Goal: Task Accomplishment & Management: Use online tool/utility

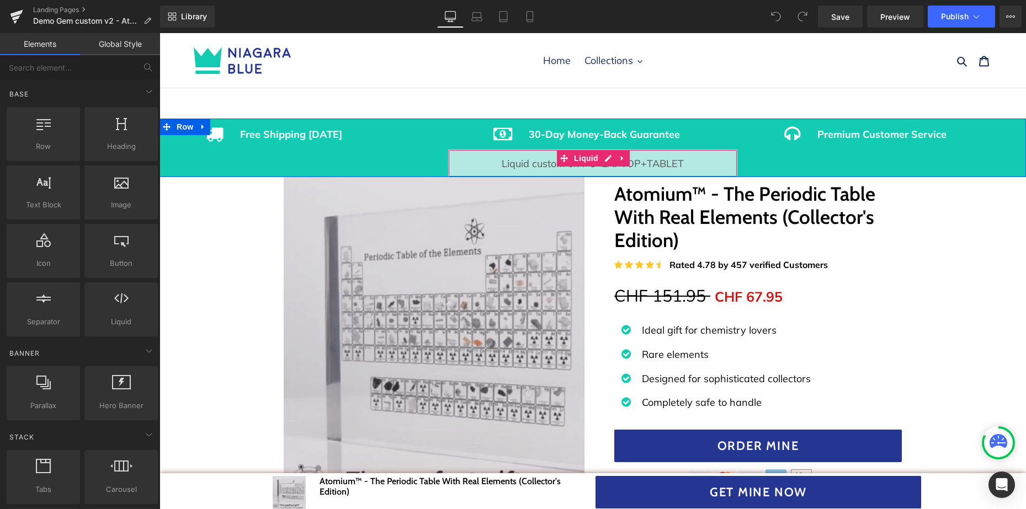
click at [654, 157] on div "Liquid" at bounding box center [592, 164] width 289 height 28
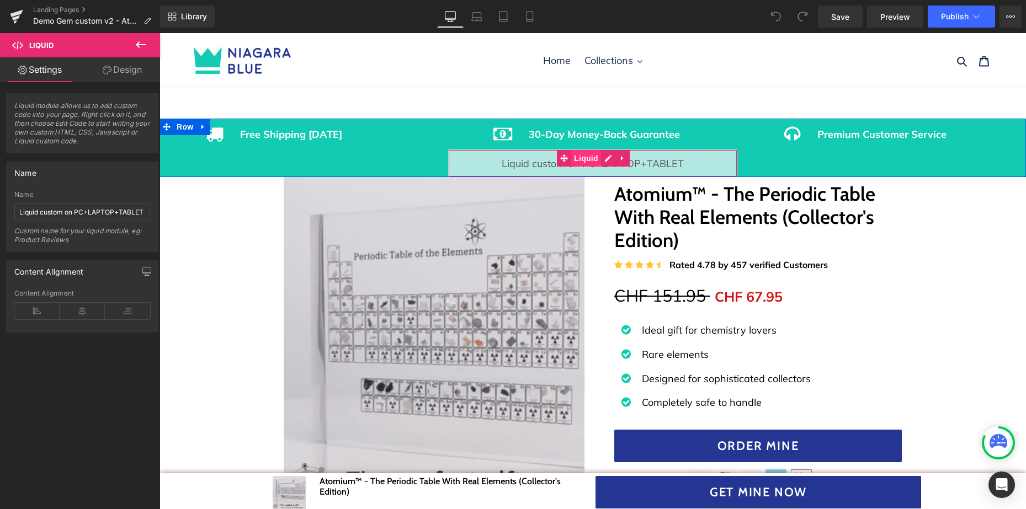
click at [587, 158] on span "Liquid" at bounding box center [586, 158] width 30 height 17
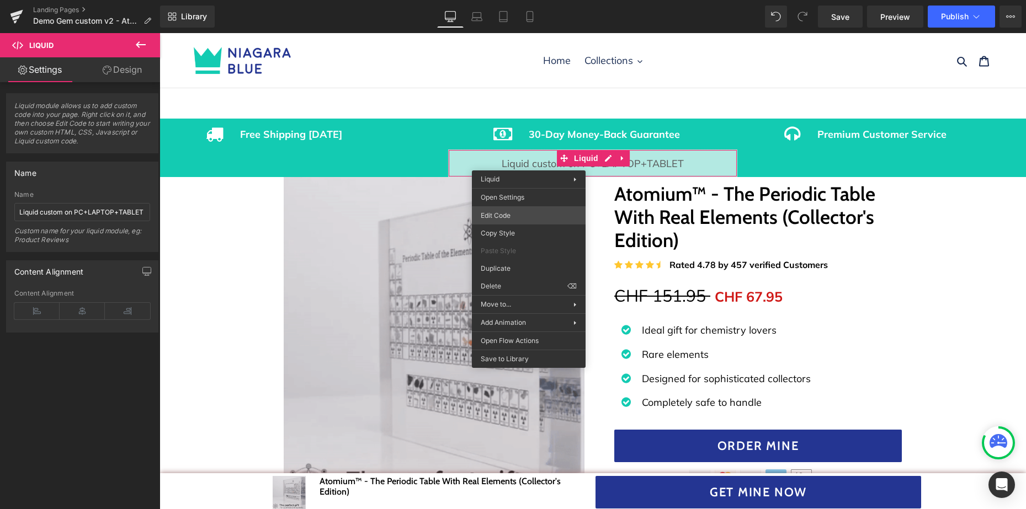
click at [505, 0] on div "Liquid You are previewing how the will restyle your page. You can not edit Elem…" at bounding box center [513, 0] width 1026 height 0
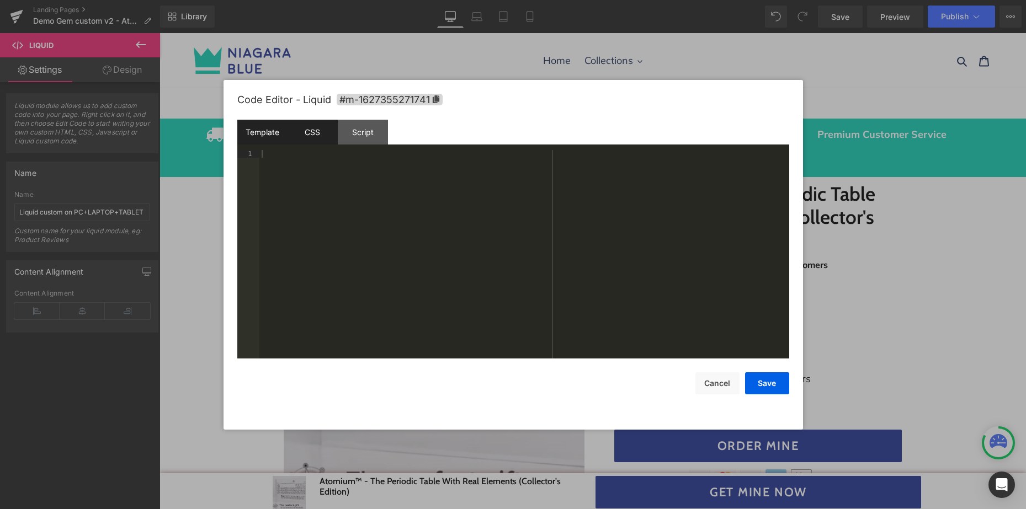
click at [312, 135] on div "CSS" at bounding box center [313, 132] width 50 height 25
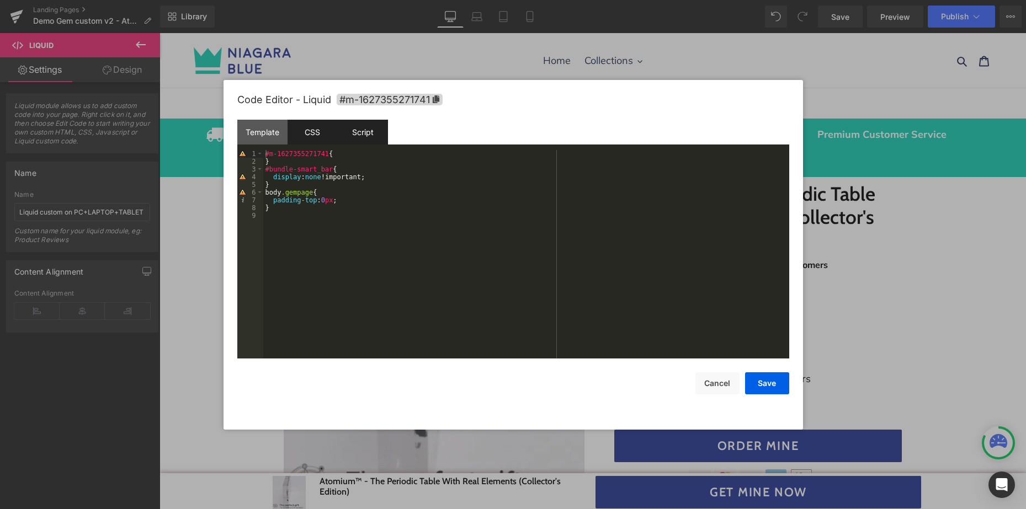
click at [350, 135] on div "Script" at bounding box center [363, 132] width 50 height 25
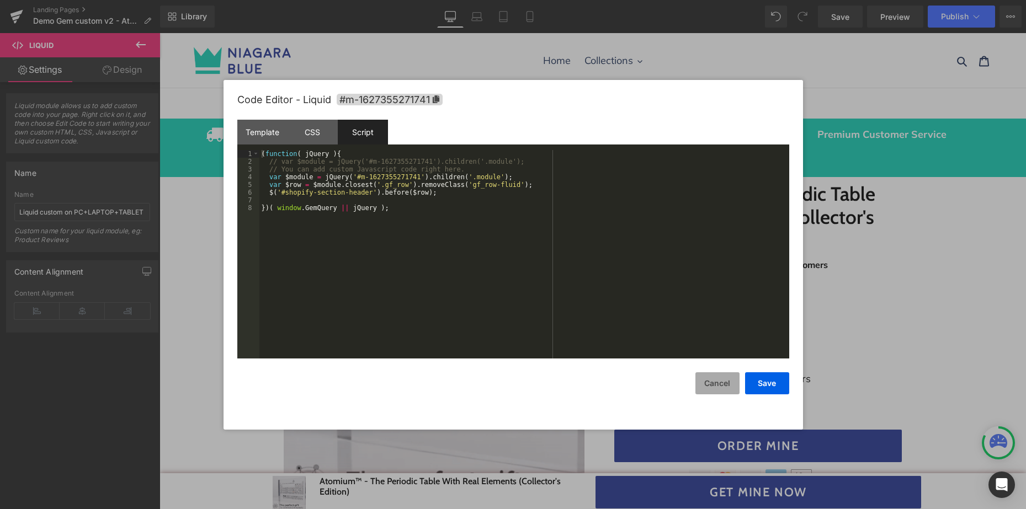
click at [712, 387] on button "Cancel" at bounding box center [717, 384] width 44 height 22
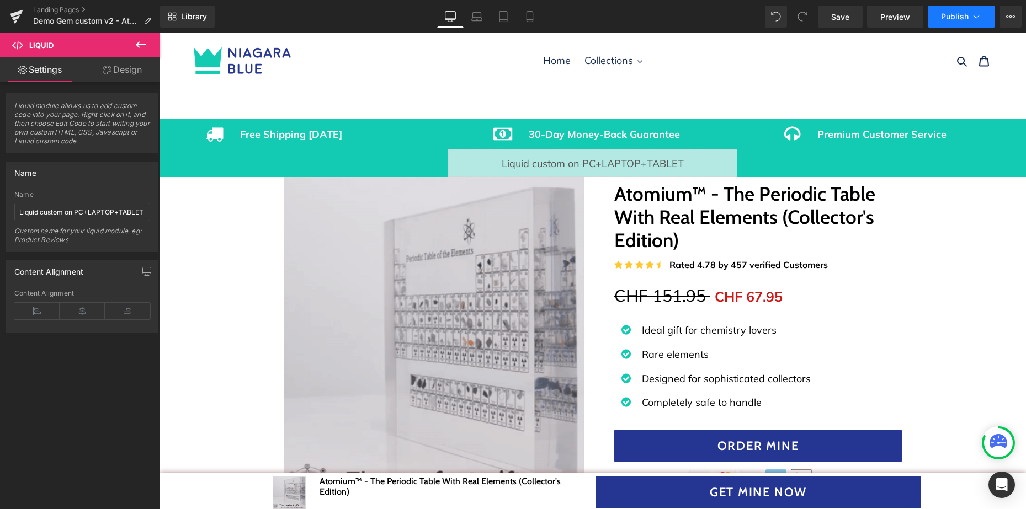
click at [953, 20] on span "Publish" at bounding box center [955, 16] width 28 height 9
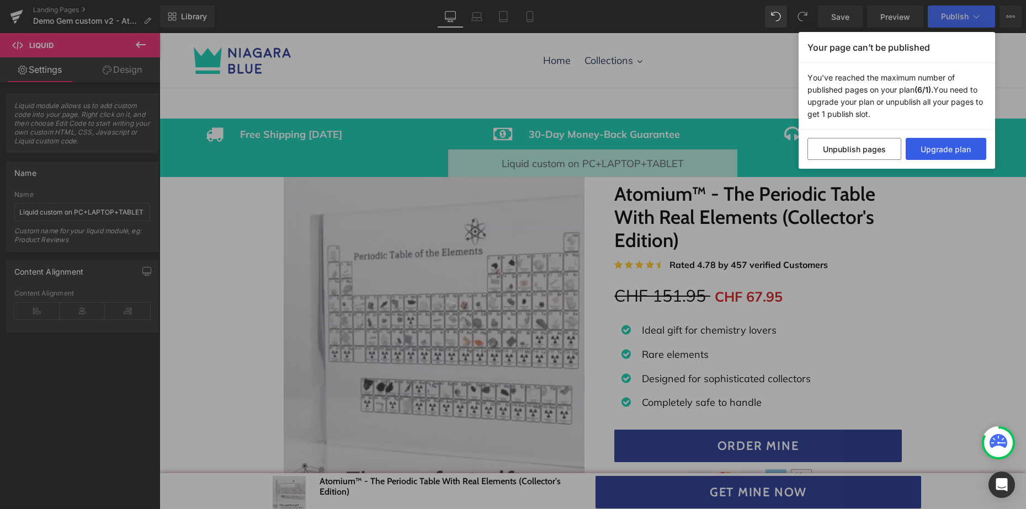
click at [942, 150] on button "Upgrade plan" at bounding box center [946, 149] width 81 height 22
click at [1004, 487] on icon "Open Intercom Messenger" at bounding box center [1001, 485] width 13 height 14
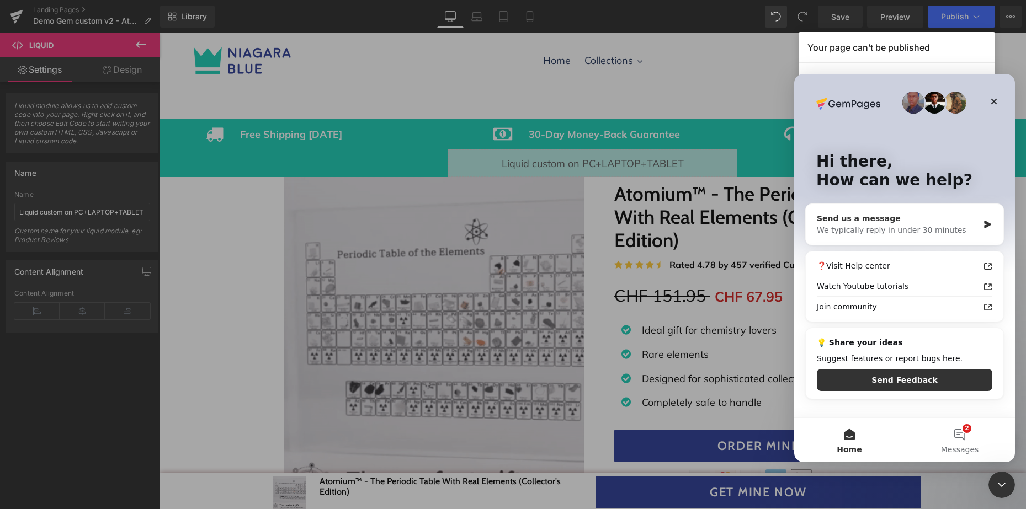
click at [921, 226] on div "We typically reply in under 30 minutes" at bounding box center [898, 231] width 162 height 12
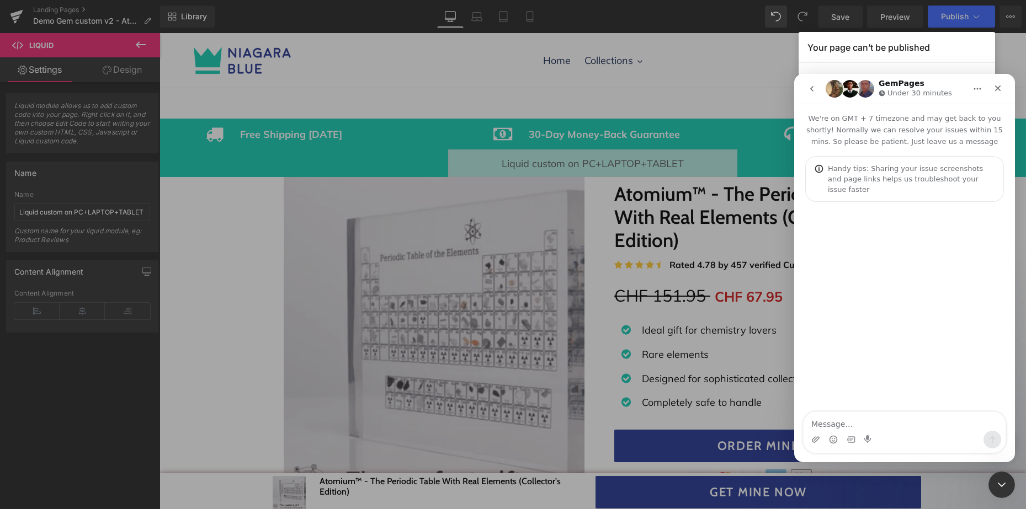
drag, startPoint x: 869, startPoint y: 422, endPoint x: 866, endPoint y: 399, distance: 24.0
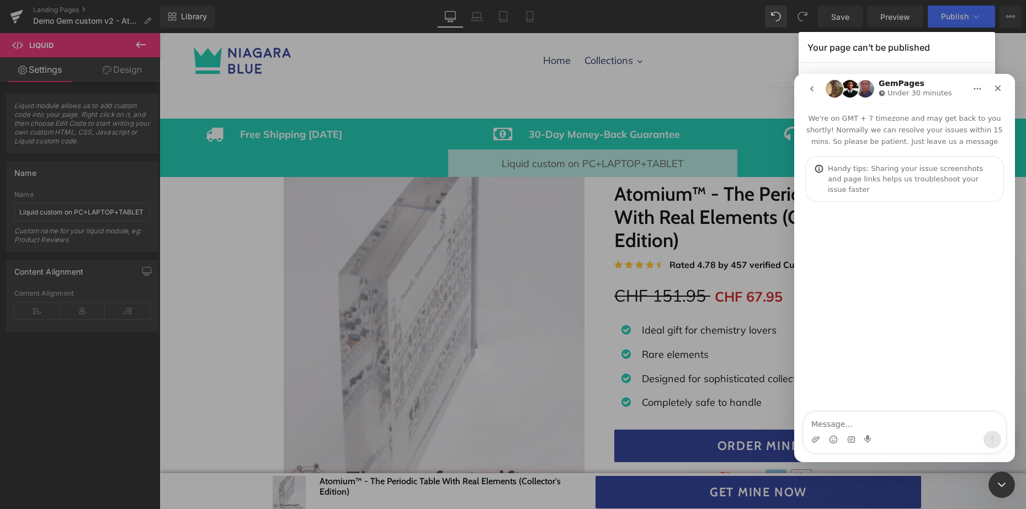
click at [869, 420] on textarea "Message…" at bounding box center [905, 421] width 202 height 19
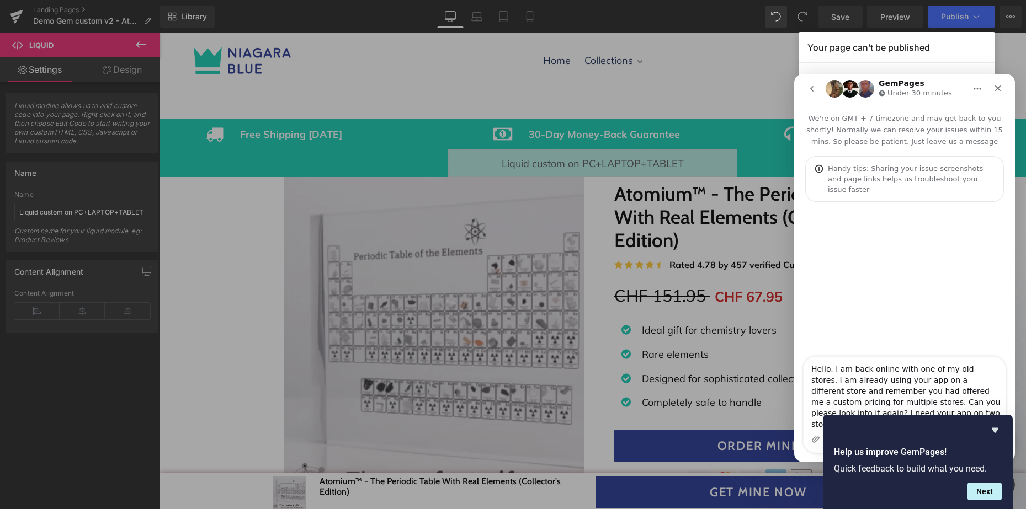
type textarea "Hello. I am back online with one of my old stores. I am already using your app …"
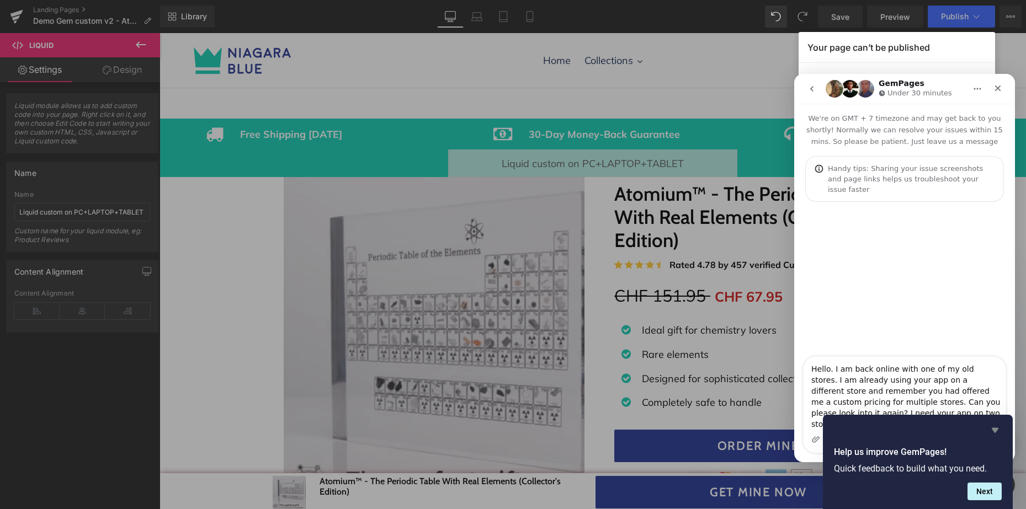
click at [994, 432] on icon "Hide survey" at bounding box center [995, 430] width 7 height 5
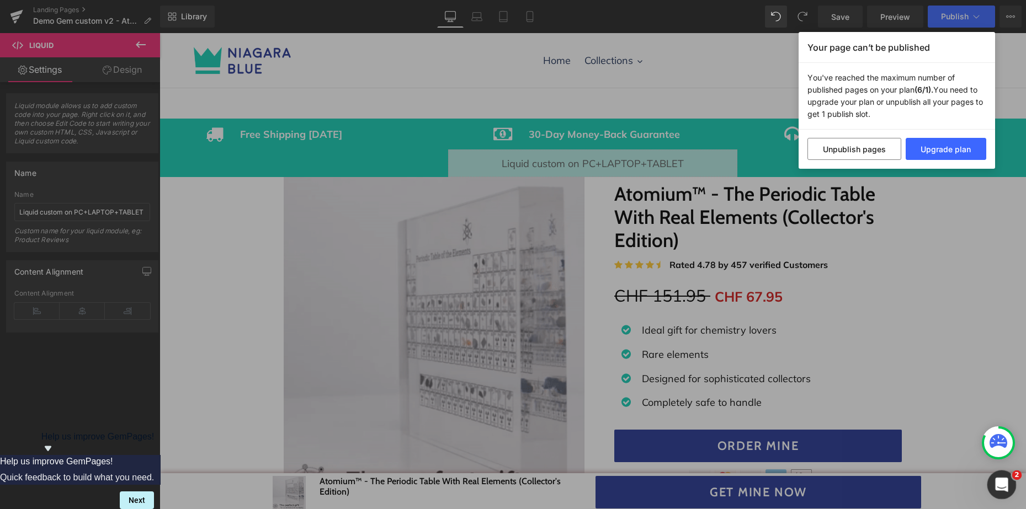
click at [998, 473] on div "Open Intercom Messenger" at bounding box center [1000, 483] width 36 height 36
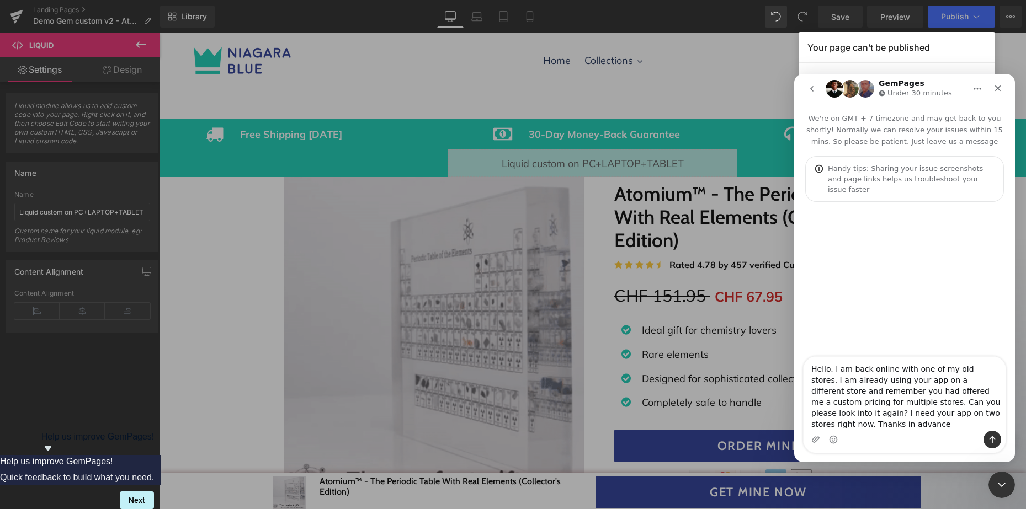
click at [878, 424] on textarea "Hello. I am back online with one of my old stores. I am already using your app …" at bounding box center [905, 394] width 202 height 74
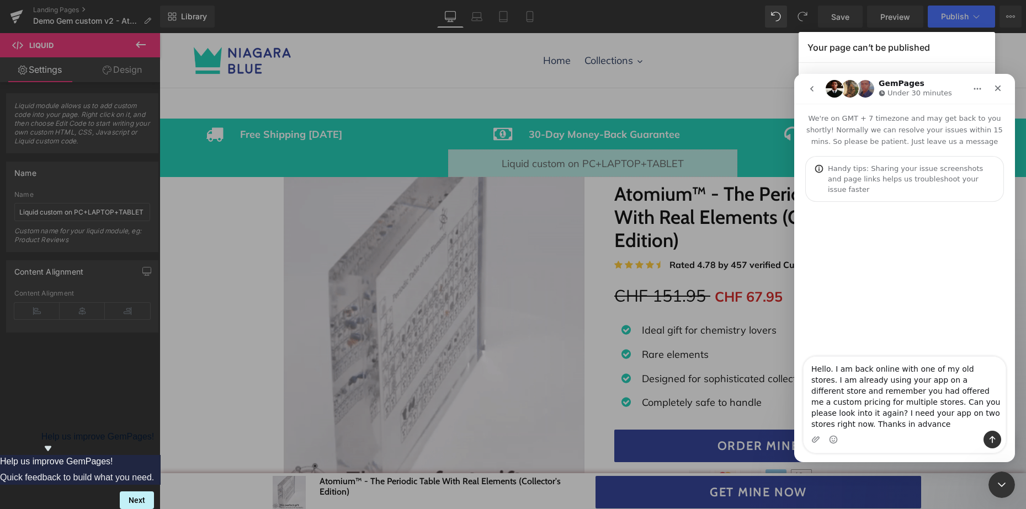
click at [881, 421] on textarea "Hello. I am back online with one of my old stores. I am already using your app …" at bounding box center [905, 394] width 202 height 74
type textarea "Hello. I am back online with one of my old stores. I am already using your app …"
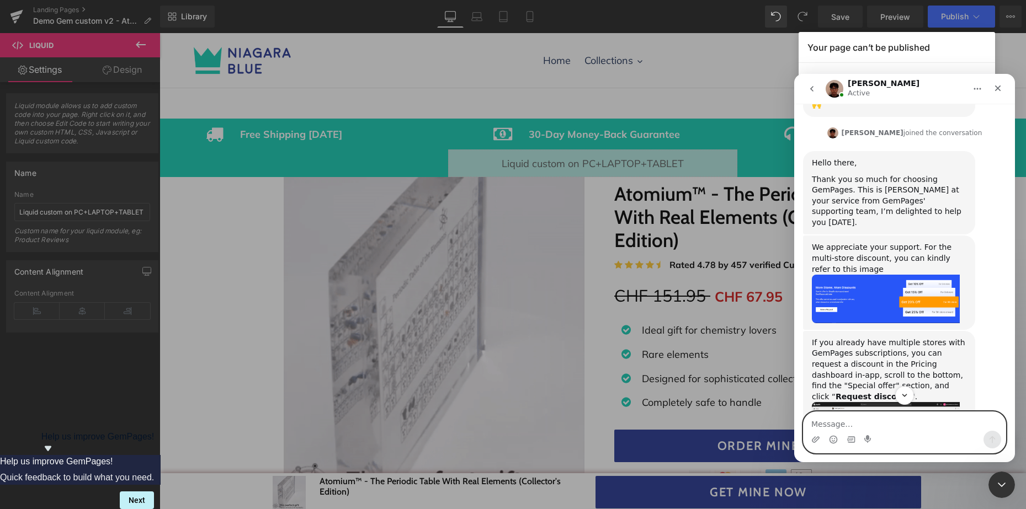
scroll to position [312, 0]
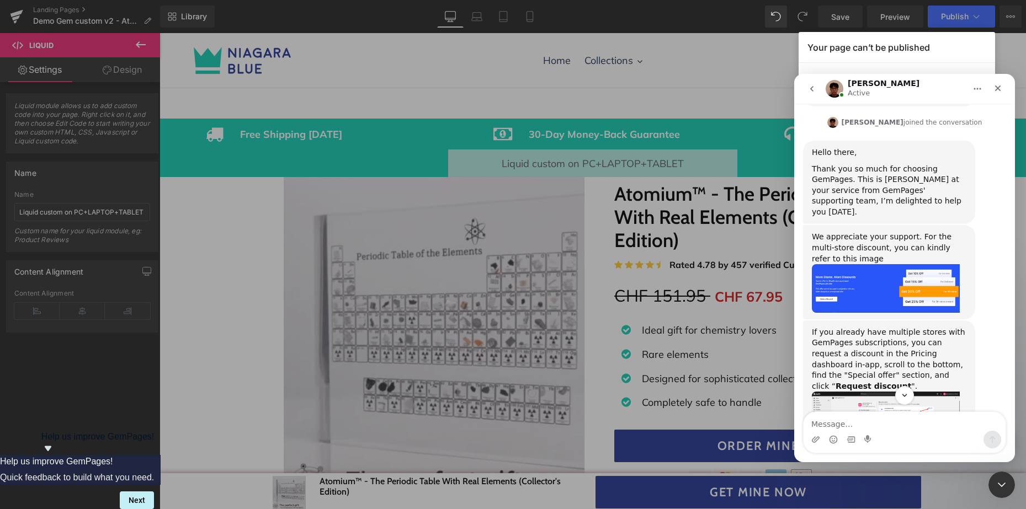
click at [888, 264] on img "Kyle says…" at bounding box center [886, 288] width 148 height 49
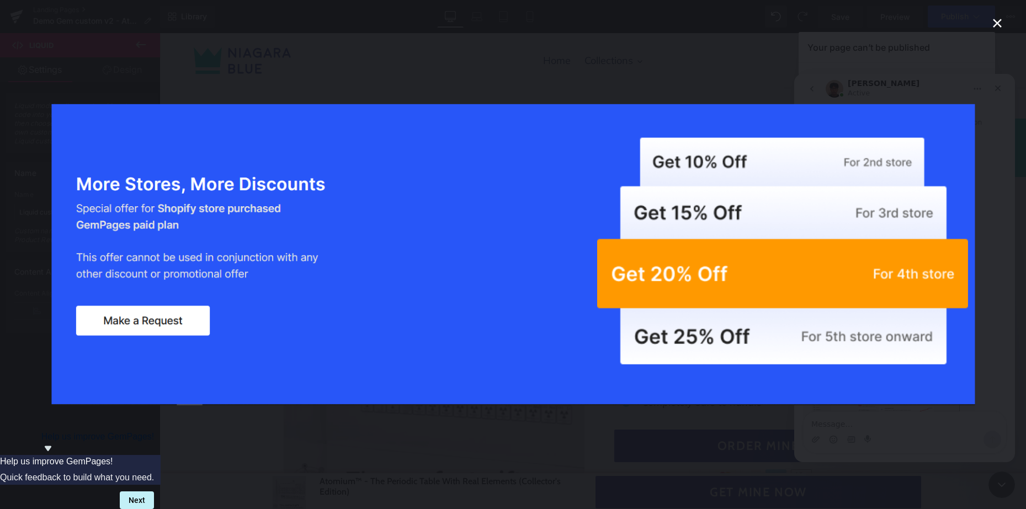
scroll to position [0, 0]
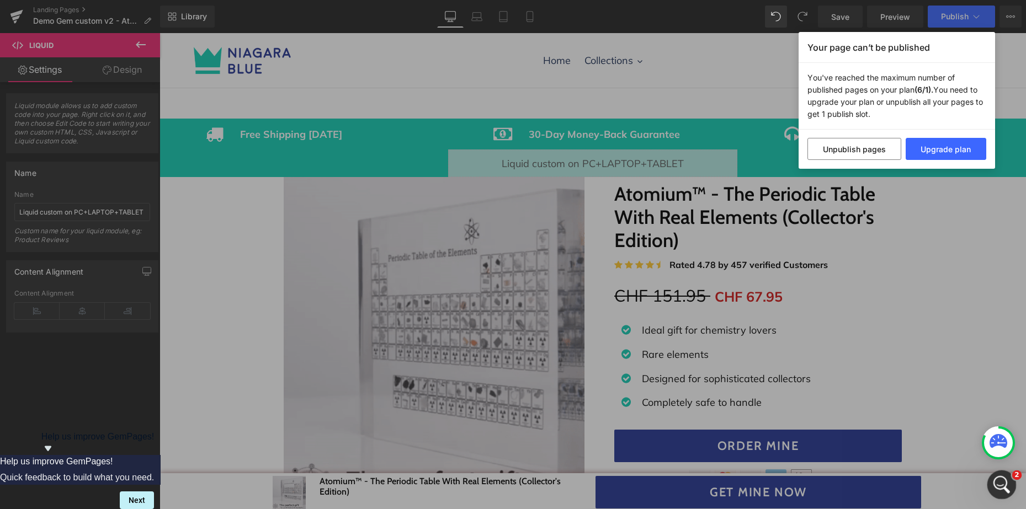
click at [995, 476] on div "Open Intercom Messenger" at bounding box center [1000, 483] width 36 height 36
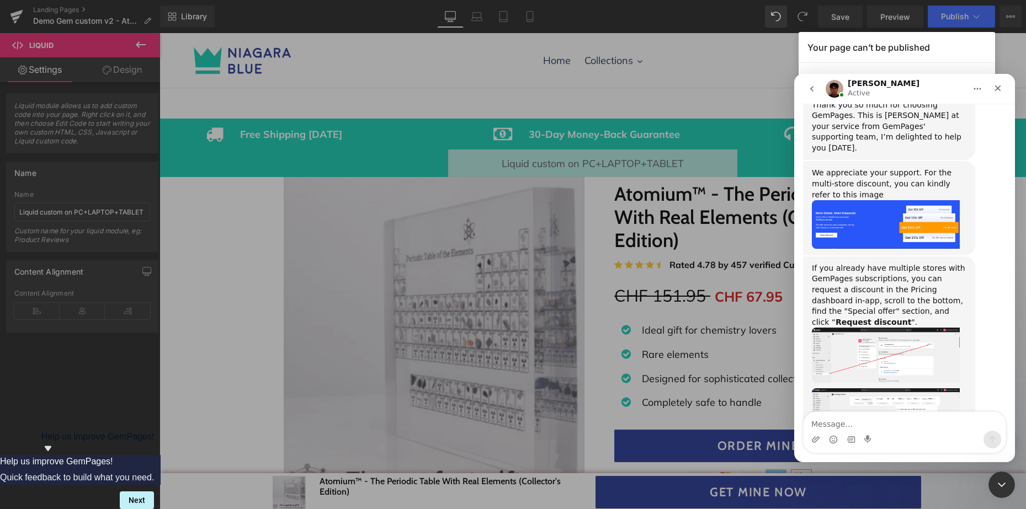
scroll to position [422, 0]
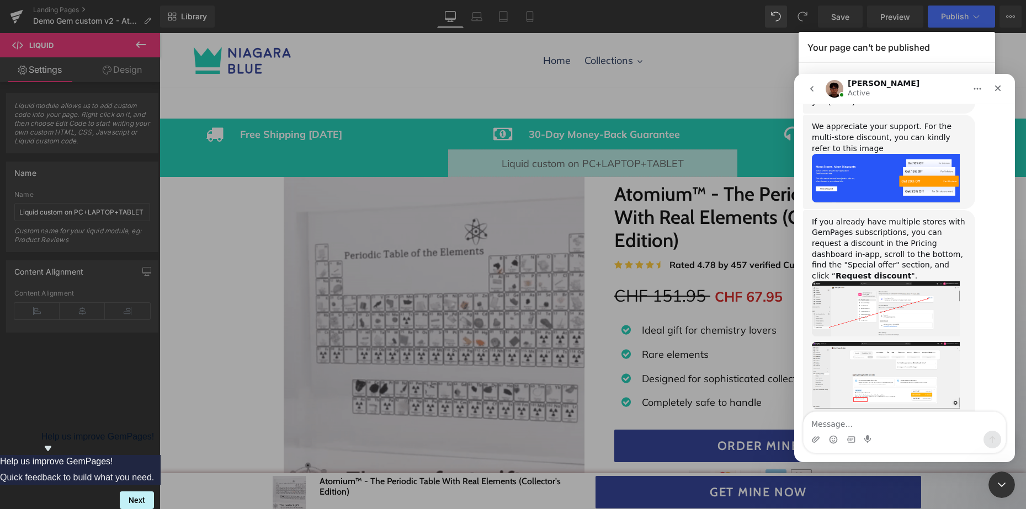
click at [880, 282] on img "Kyle says…" at bounding box center [886, 309] width 148 height 55
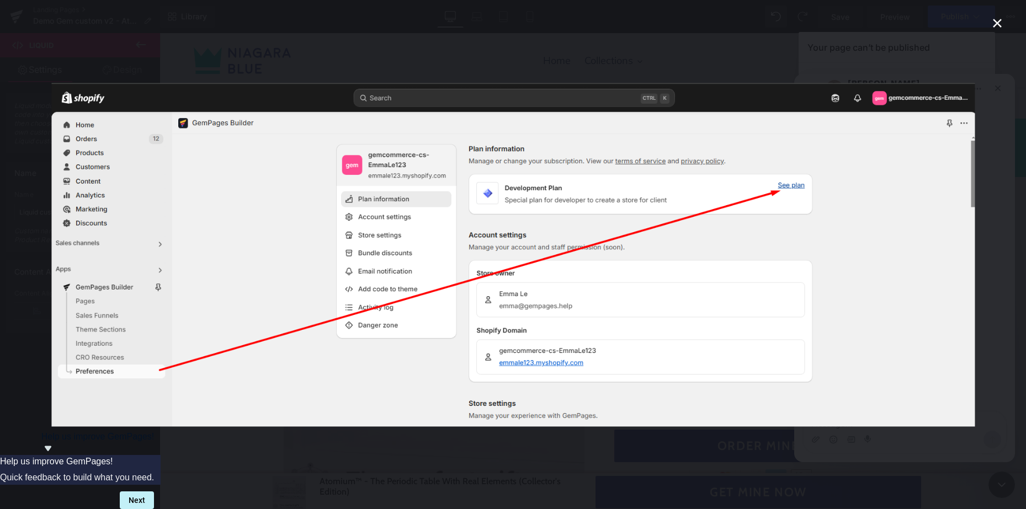
scroll to position [0, 0]
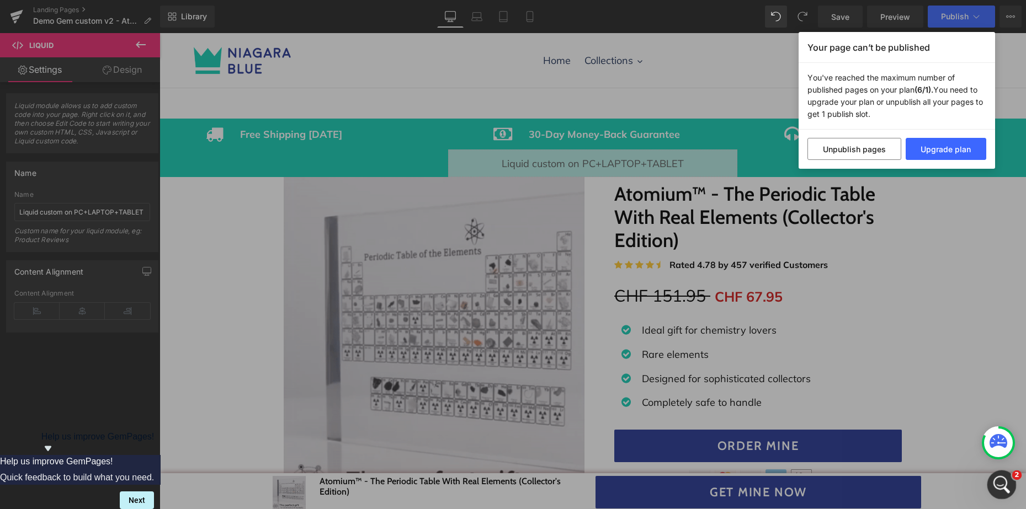
click at [999, 473] on div "Open Intercom Messenger" at bounding box center [1000, 483] width 36 height 36
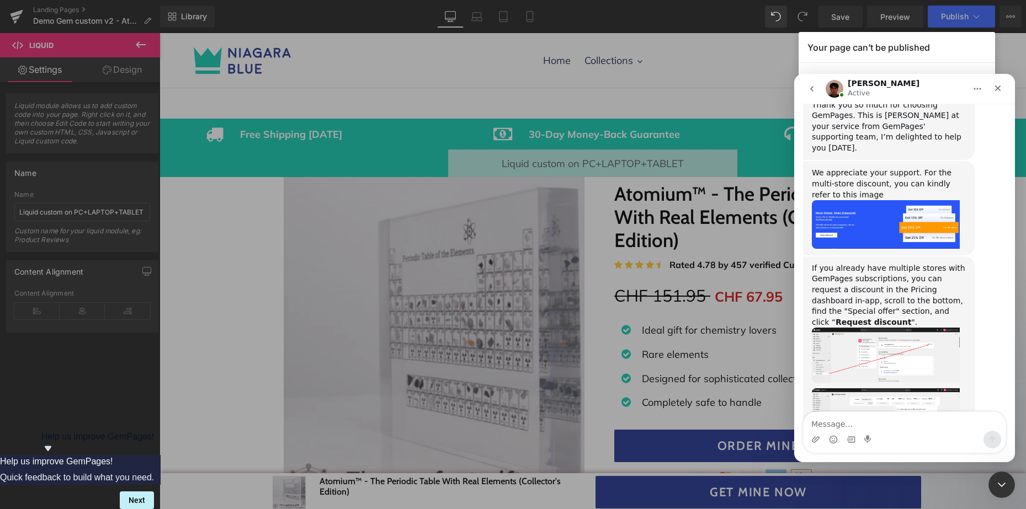
scroll to position [422, 0]
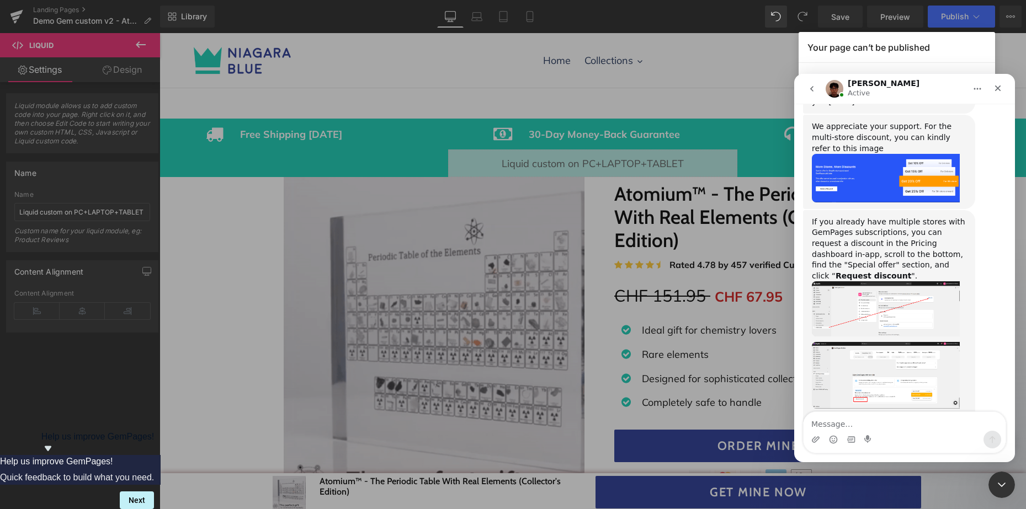
click at [906, 342] on img "Kyle says…" at bounding box center [886, 375] width 148 height 67
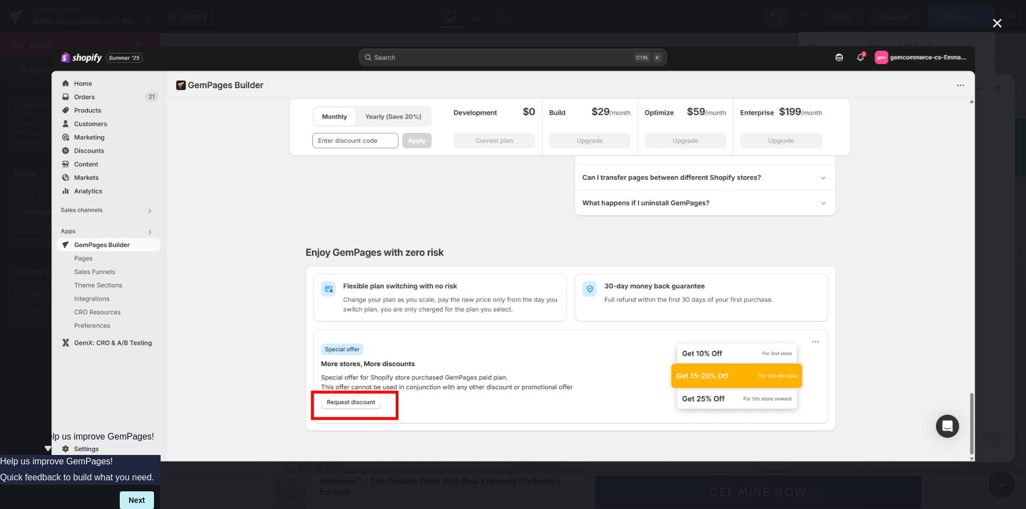
scroll to position [0, 0]
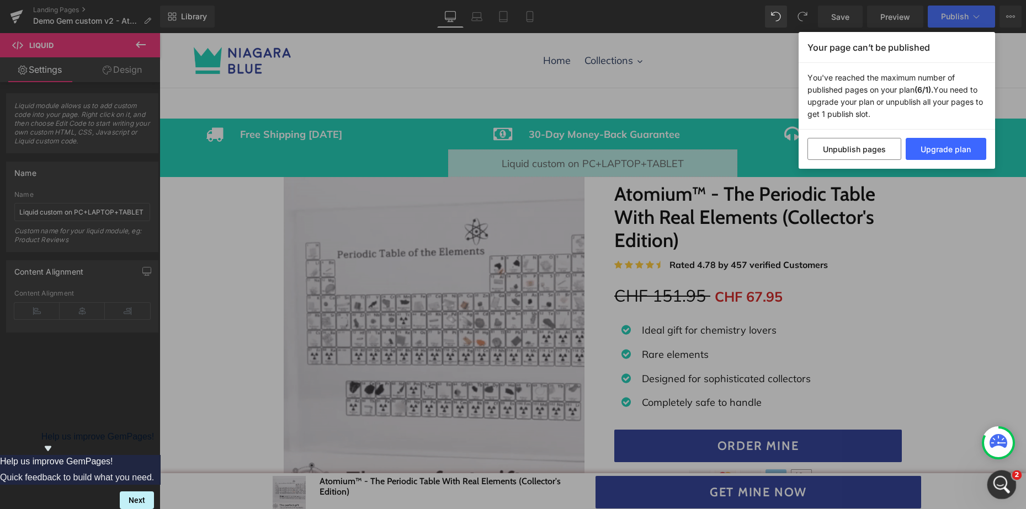
click at [1001, 472] on div "Open Intercom Messenger" at bounding box center [1000, 483] width 36 height 36
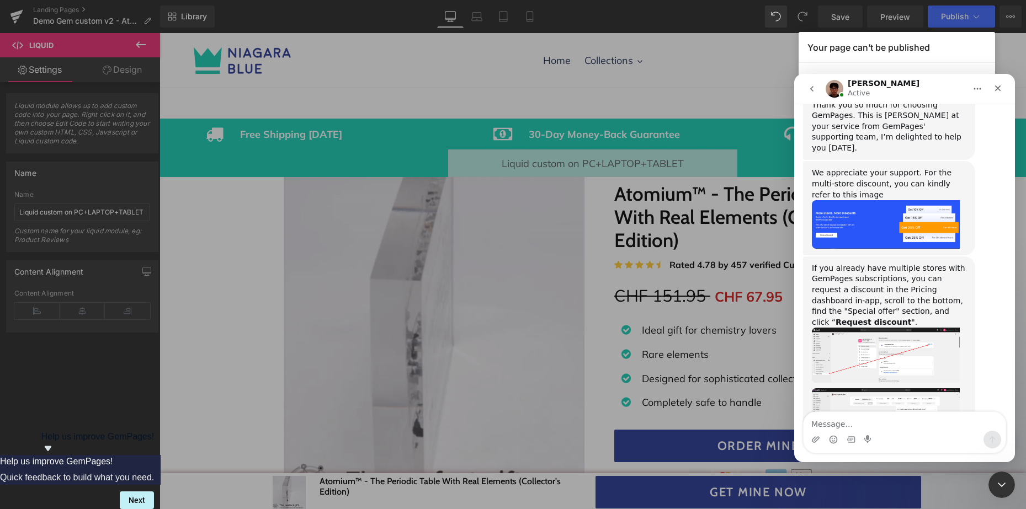
scroll to position [422, 0]
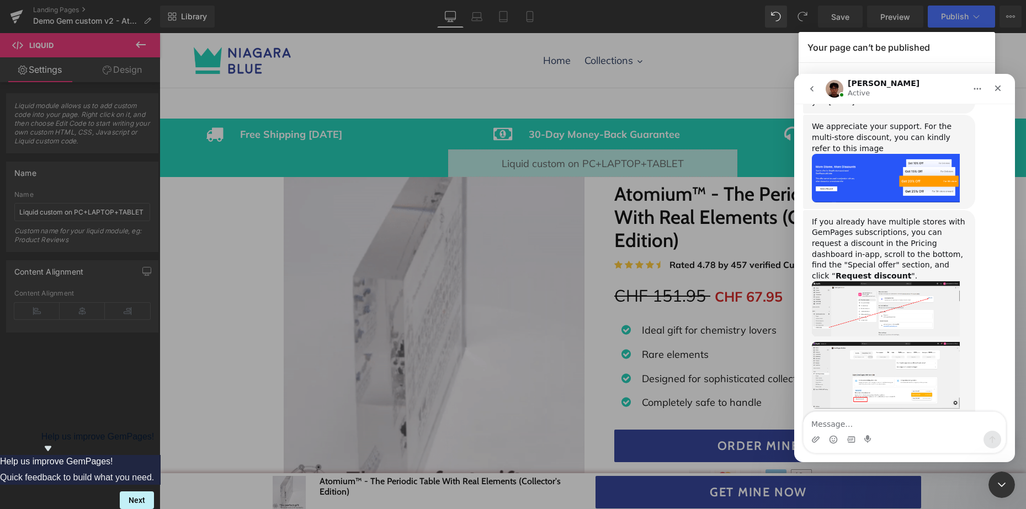
click at [892, 423] on textarea "Message…" at bounding box center [905, 421] width 202 height 19
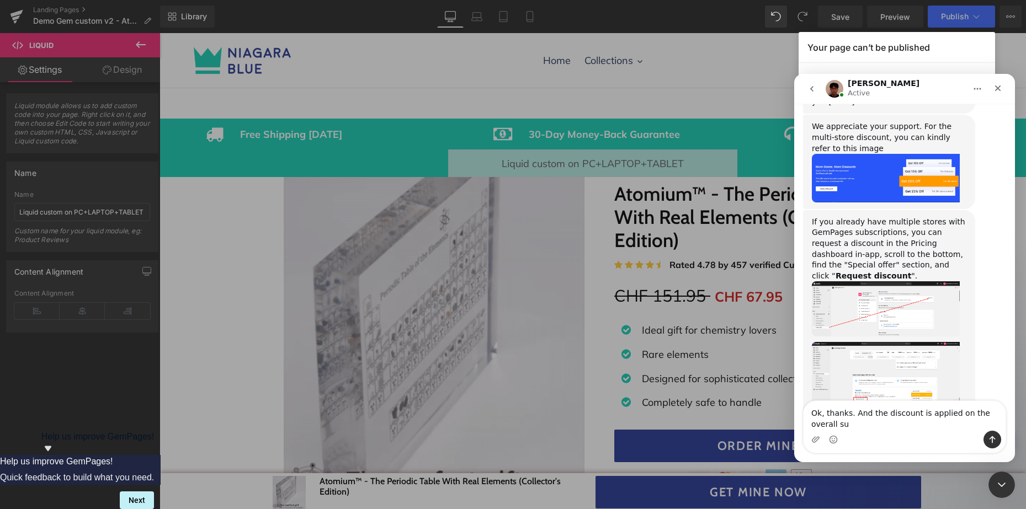
scroll to position [433, 0]
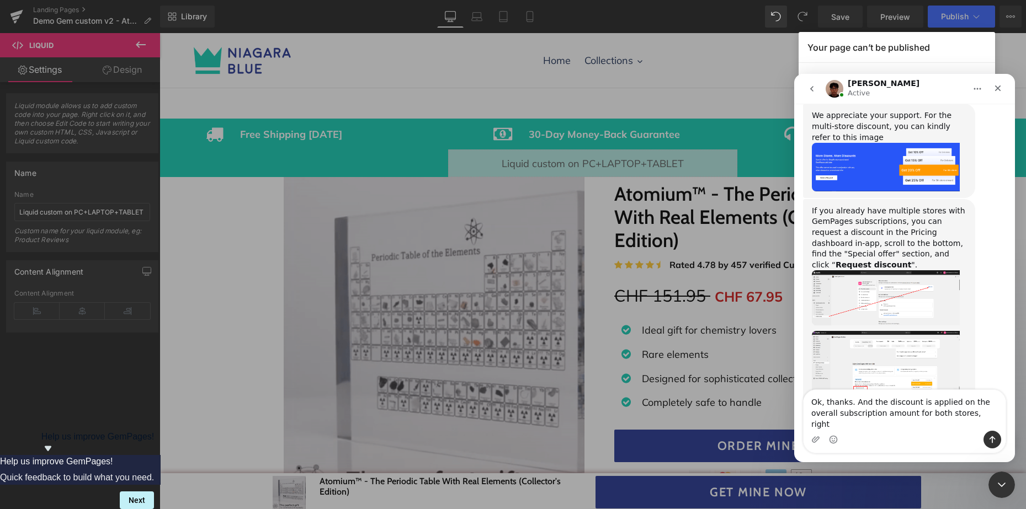
type textarea "Ok, thanks. And the discount is applied on the overall subscription amount for …"
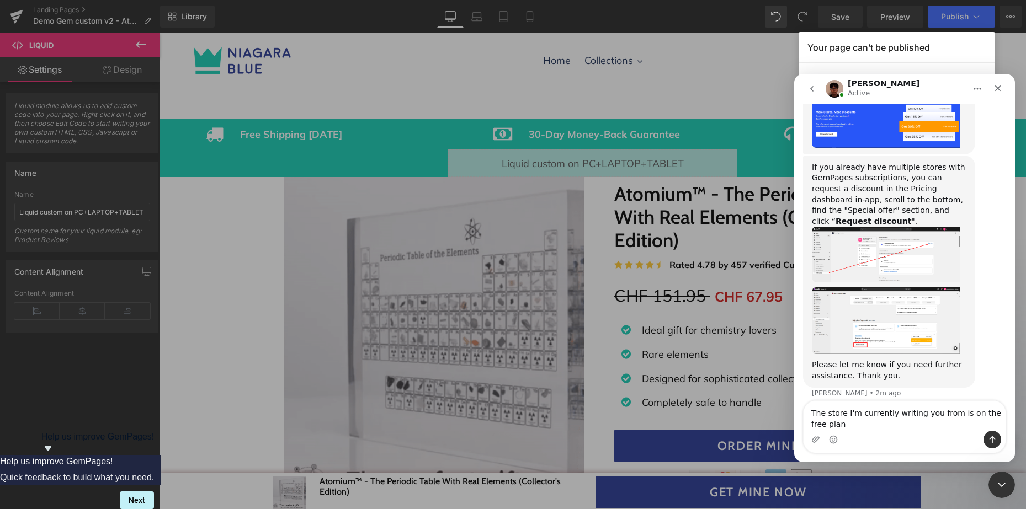
scroll to position [488, 0]
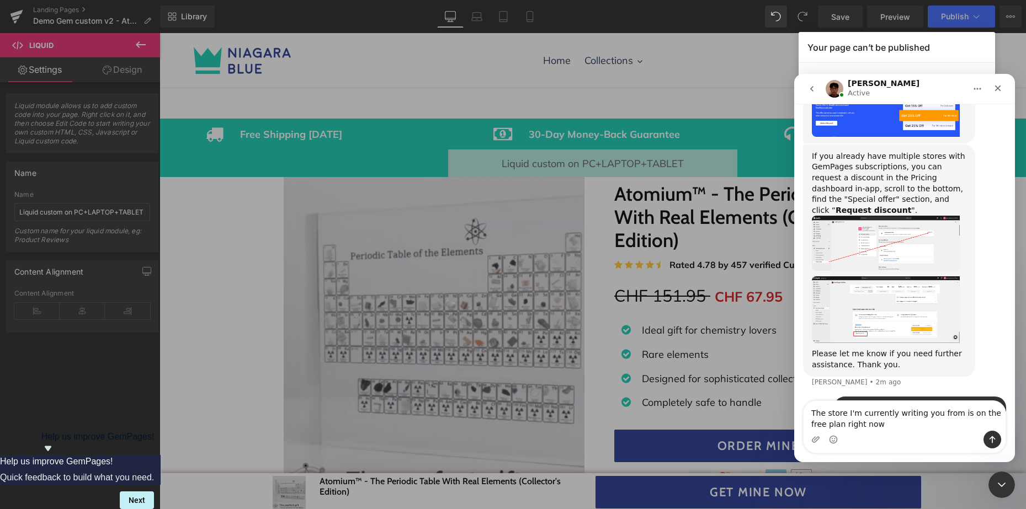
type textarea "The store I'm currently writing you from is on the free plan right now."
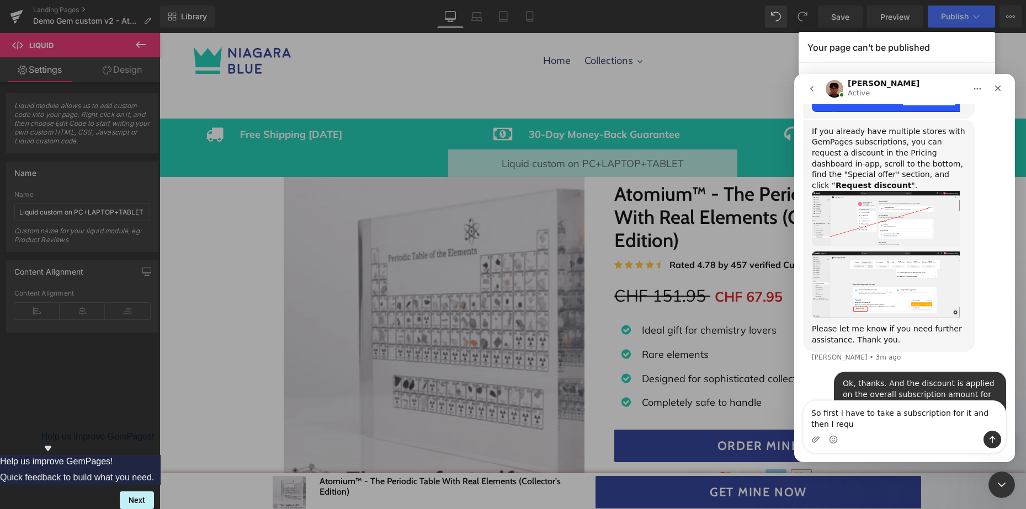
scroll to position [524, 0]
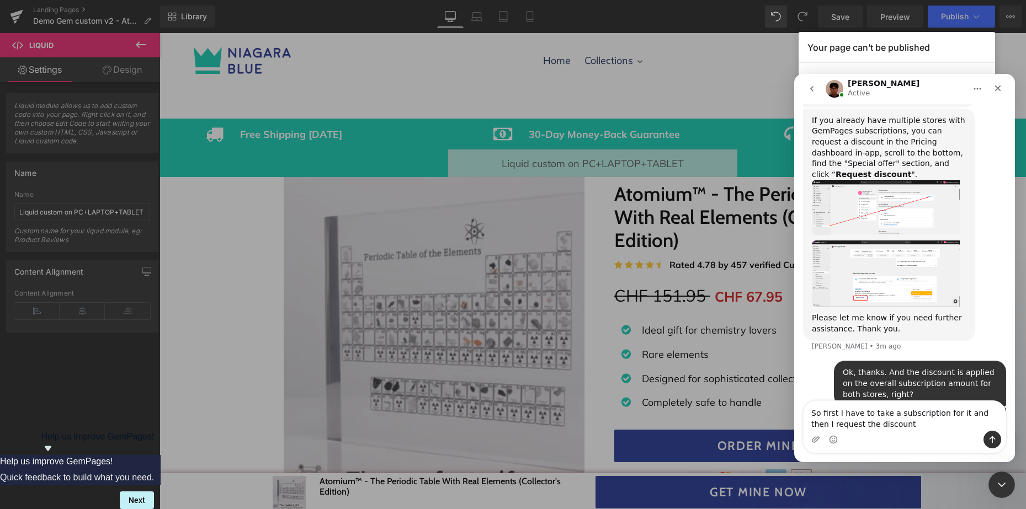
type textarea "So first I have to take a subscription for it and then I request the discount?"
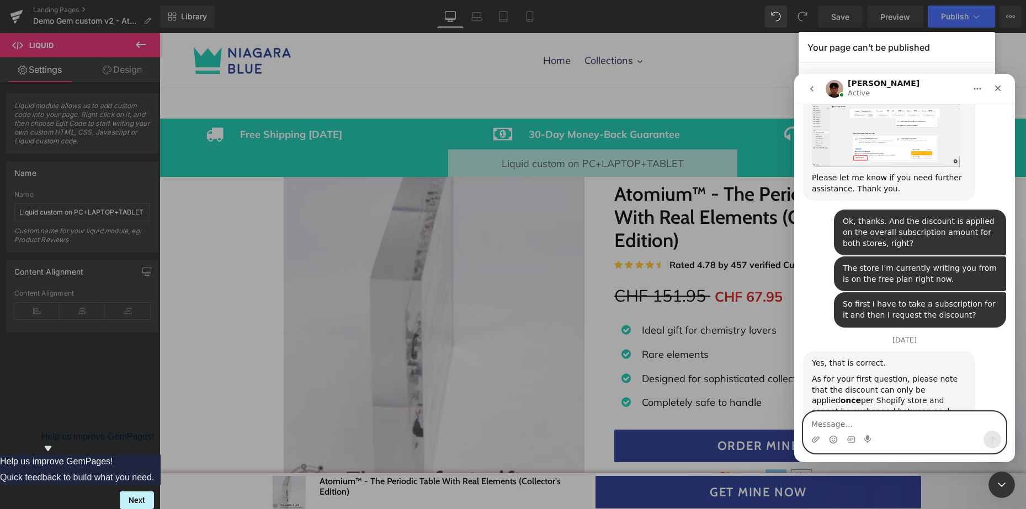
scroll to position [682, 0]
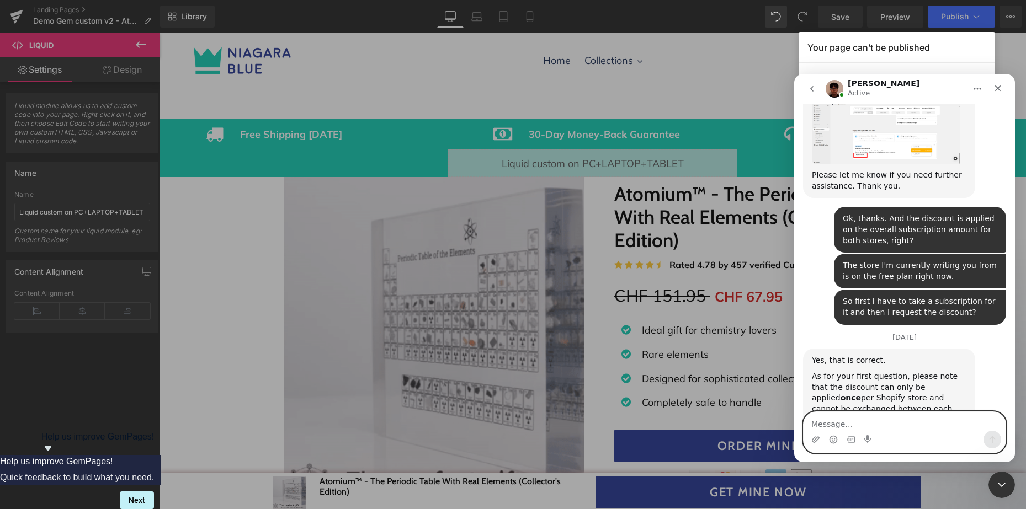
click at [880, 421] on textarea "Message…" at bounding box center [905, 421] width 202 height 19
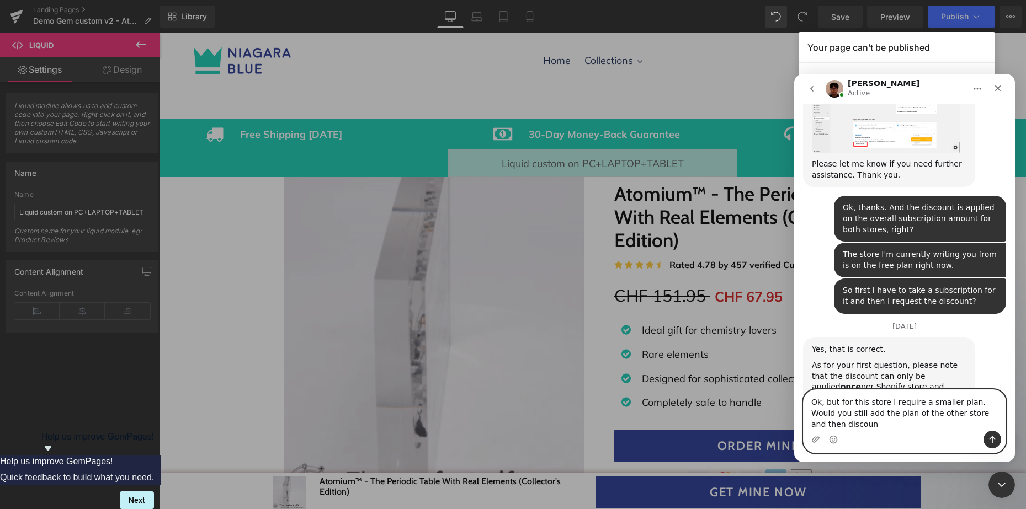
scroll to position [704, 0]
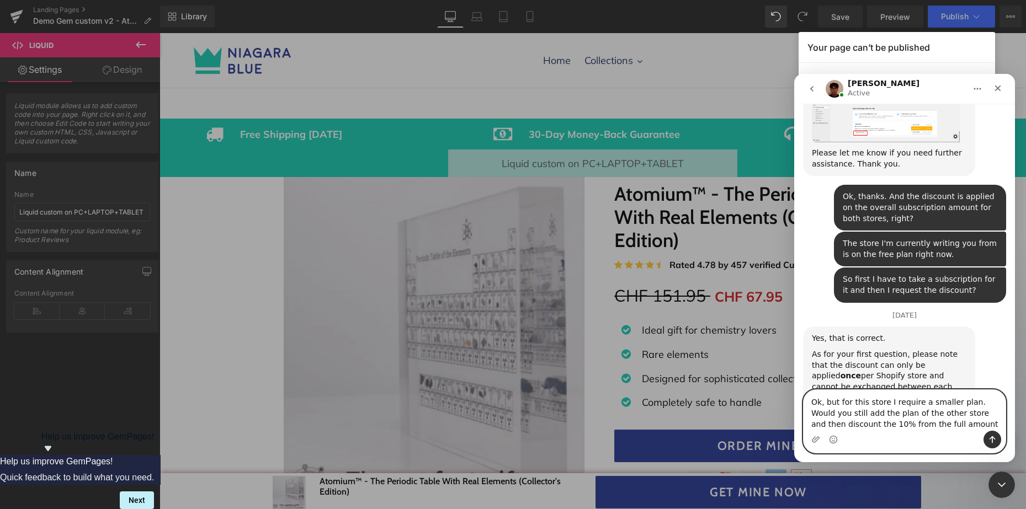
type textarea "Ok, but for this store I require a smaller plan. Would you still add the plan o…"
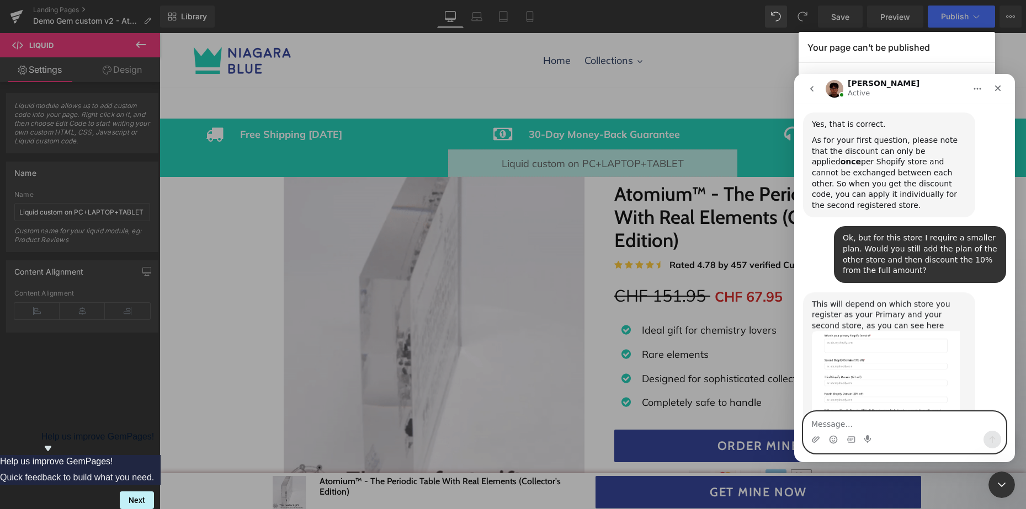
scroll to position [920, 0]
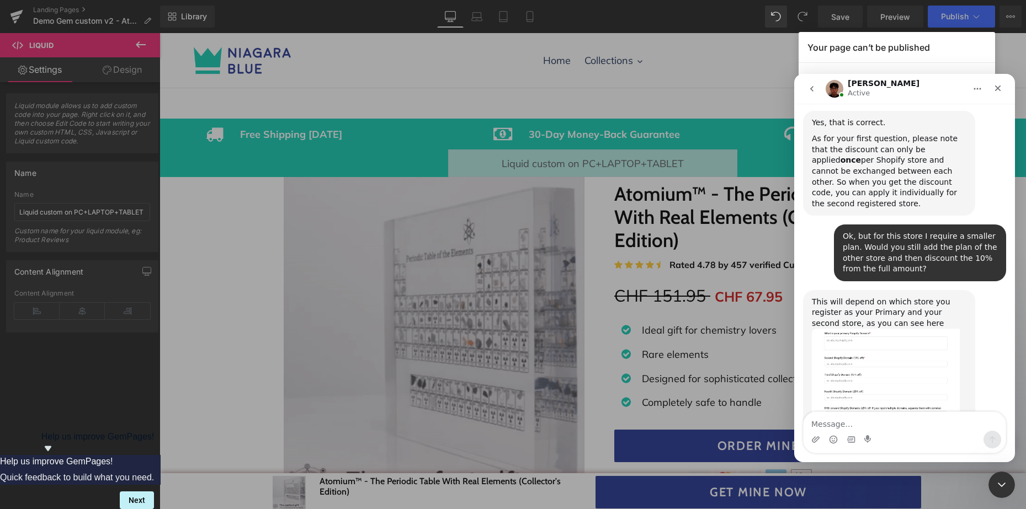
click at [868, 329] on img "Kyle says…" at bounding box center [886, 374] width 148 height 91
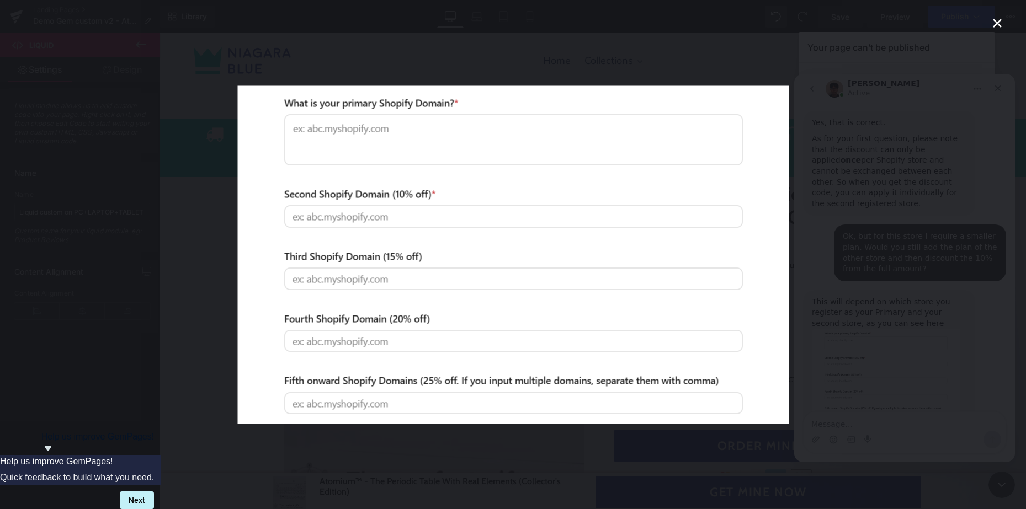
scroll to position [0, 0]
click at [995, 25] on icon "Close" at bounding box center [997, 23] width 9 height 9
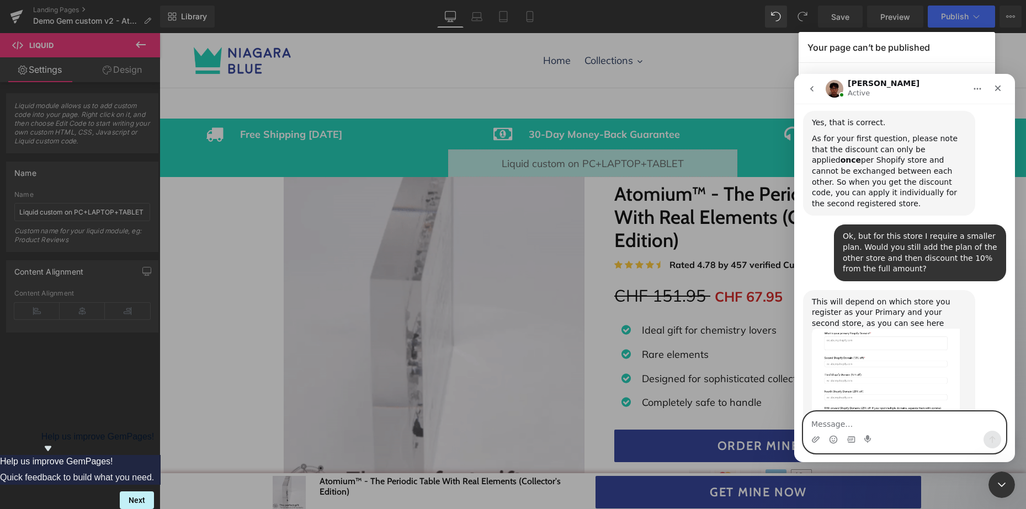
click at [884, 427] on textarea "Message…" at bounding box center [905, 421] width 202 height 19
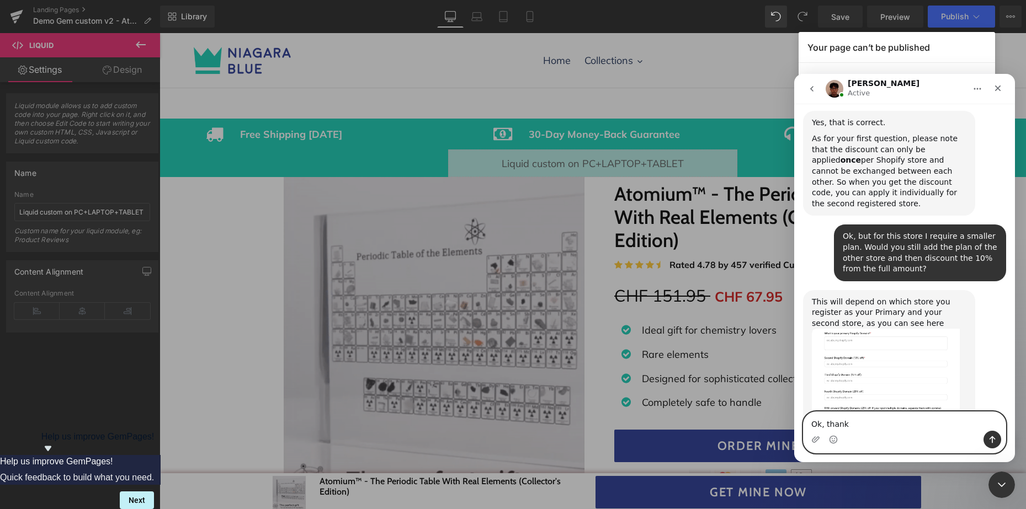
type textarea "Ok, thanks"
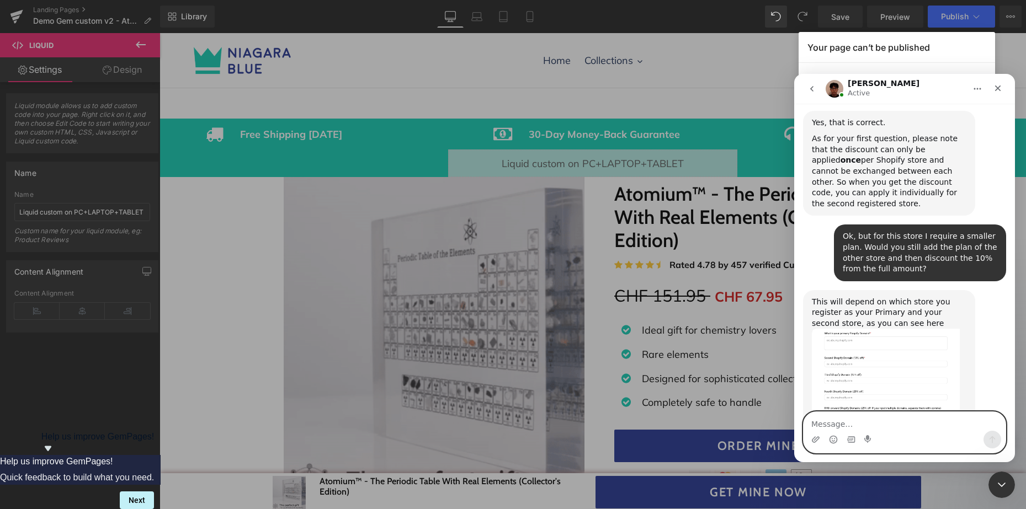
scroll to position [953, 0]
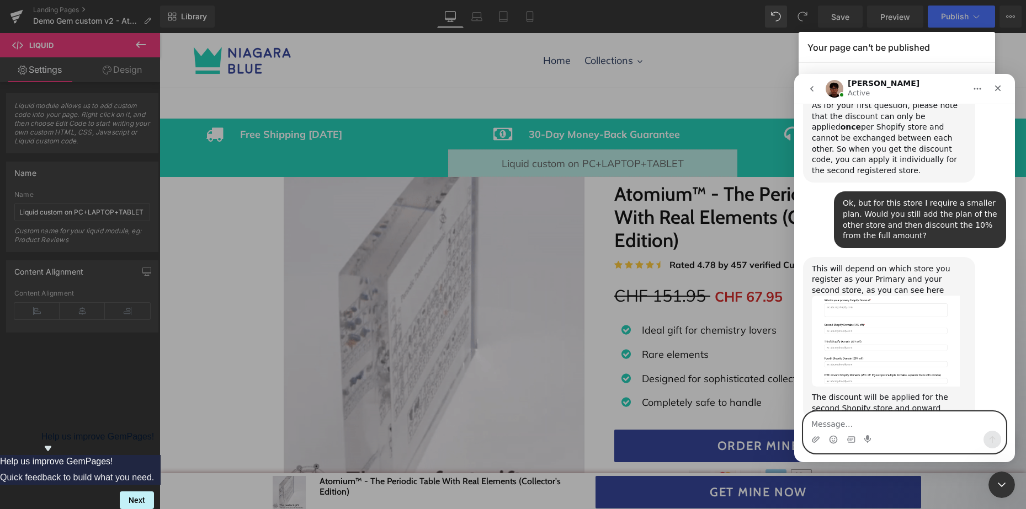
click at [888, 421] on textarea "Message…" at bounding box center [905, 421] width 202 height 19
click at [995, 93] on div "Close" at bounding box center [998, 88] width 20 height 20
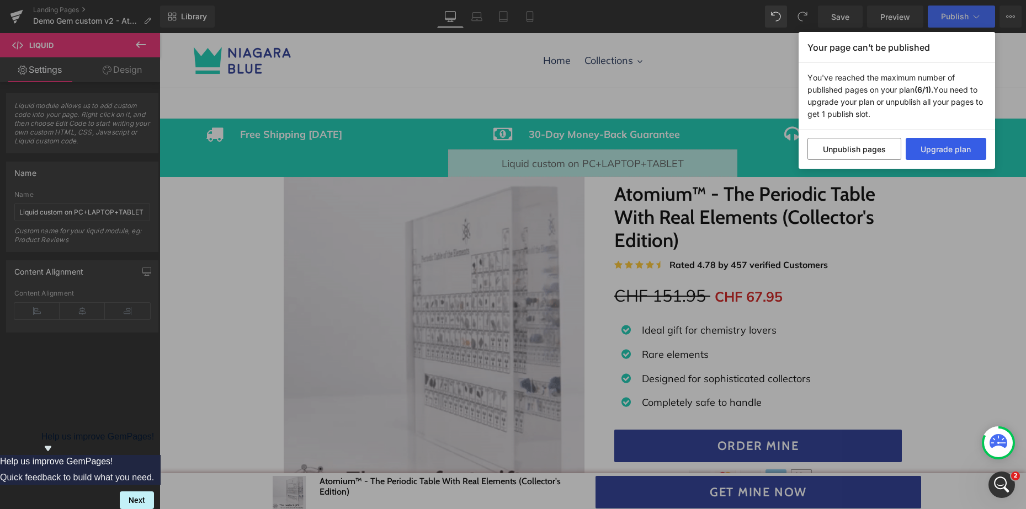
click at [932, 152] on button "Upgrade plan" at bounding box center [946, 149] width 81 height 22
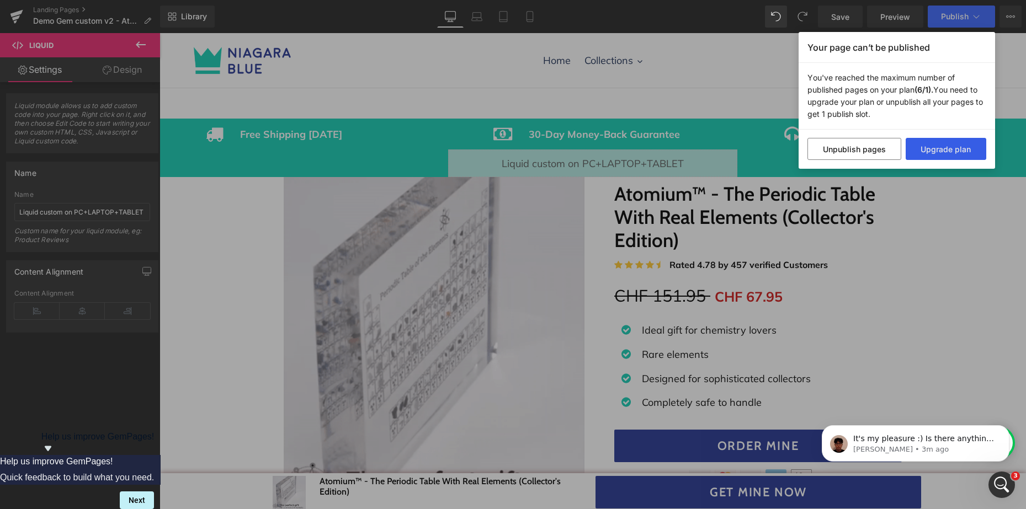
scroll to position [1002, 0]
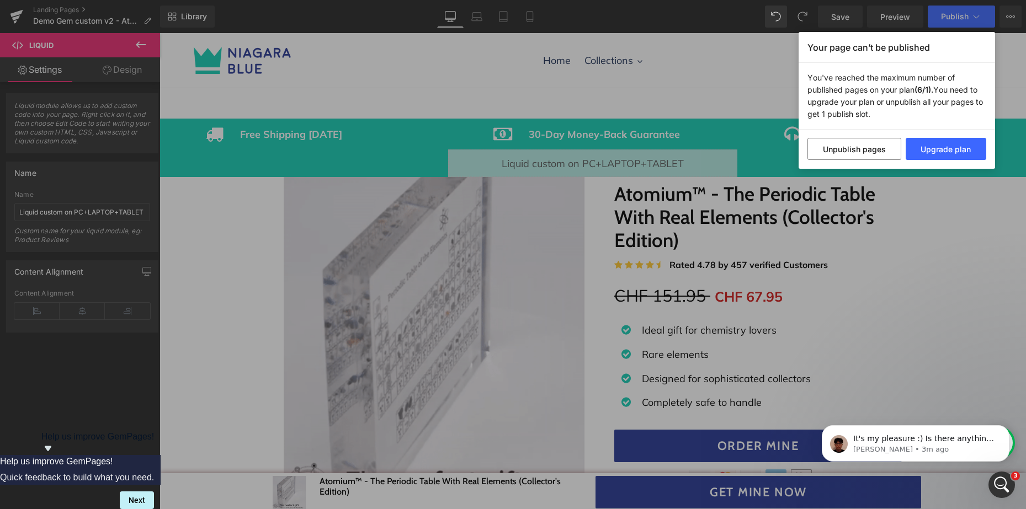
click at [700, 99] on div "Your page can’t be published You've reached the maximum number of published pag…" at bounding box center [513, 254] width 1026 height 509
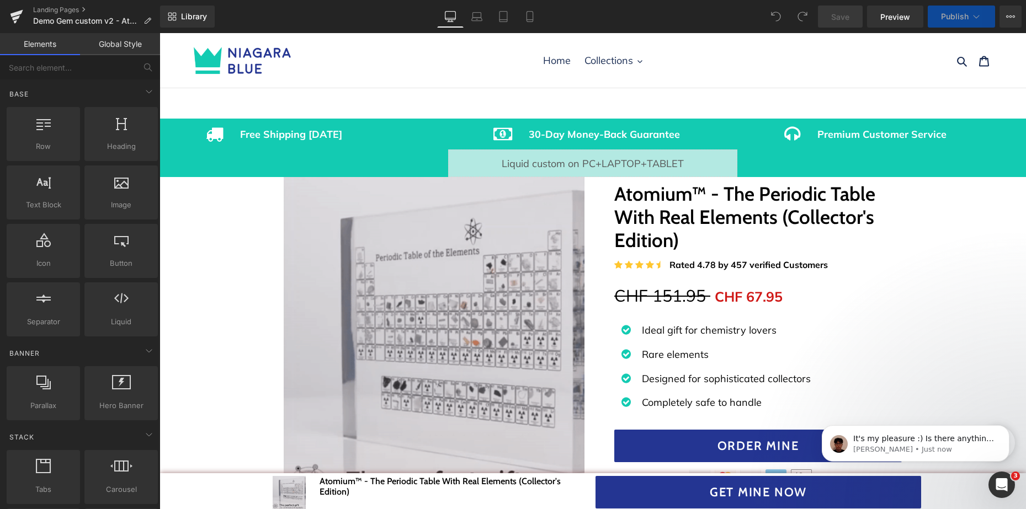
click at [974, 16] on icon at bounding box center [977, 16] width 6 height 3
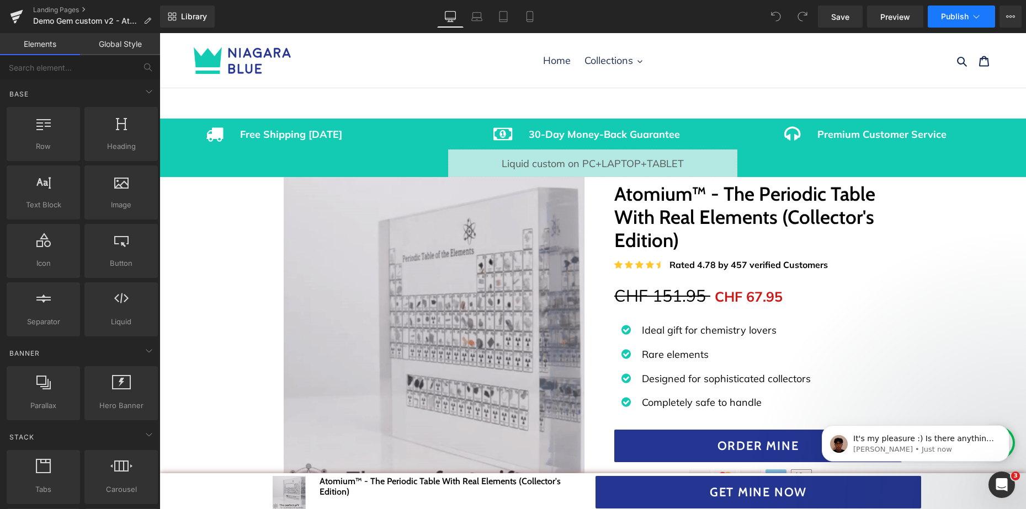
click at [977, 16] on icon at bounding box center [976, 16] width 11 height 11
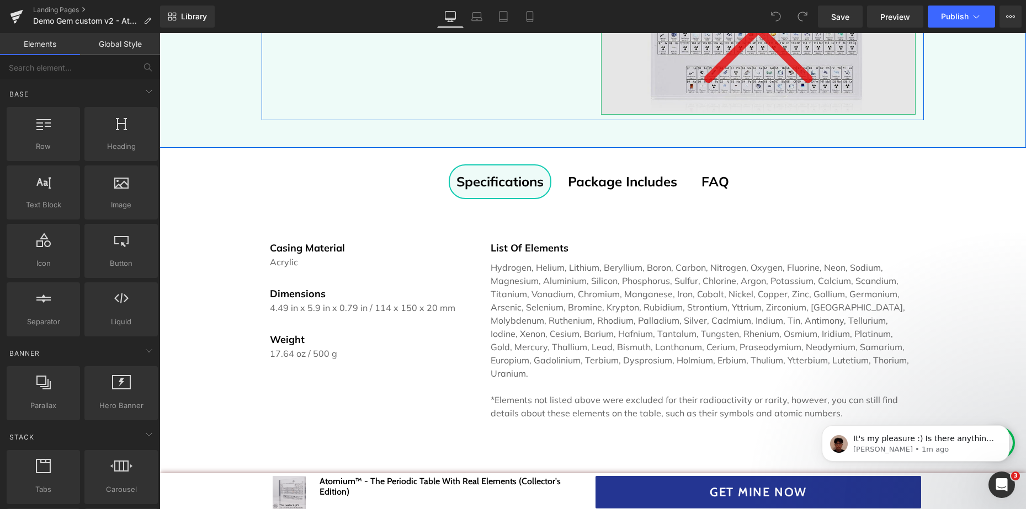
scroll to position [2424, 0]
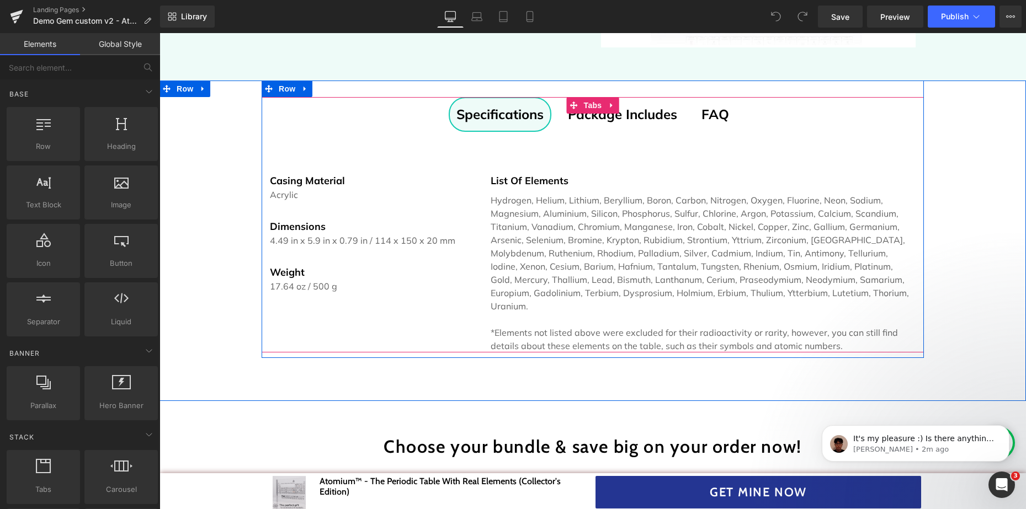
click at [646, 106] on strong "Package Includes" at bounding box center [622, 114] width 109 height 17
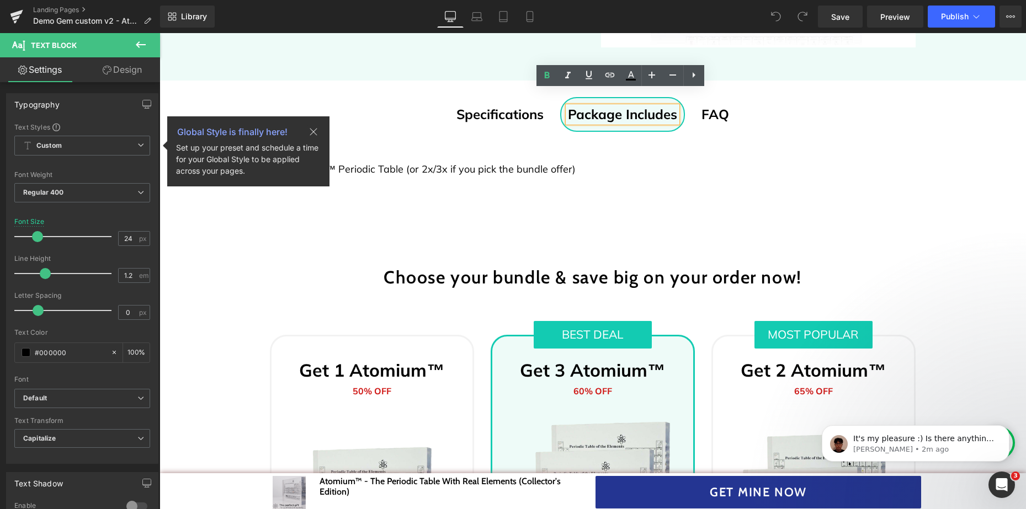
click at [160, 33] on div at bounding box center [160, 33] width 0 height 0
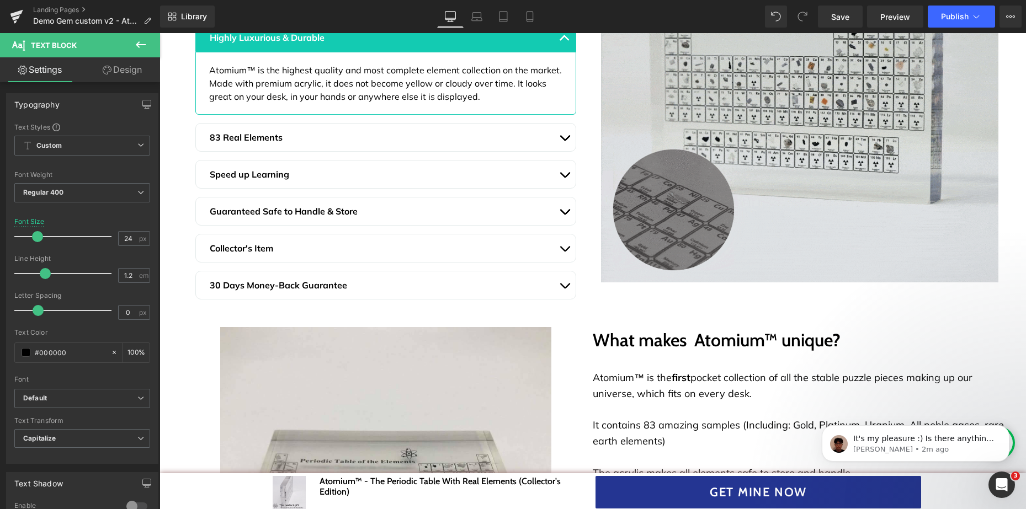
scroll to position [879, 0]
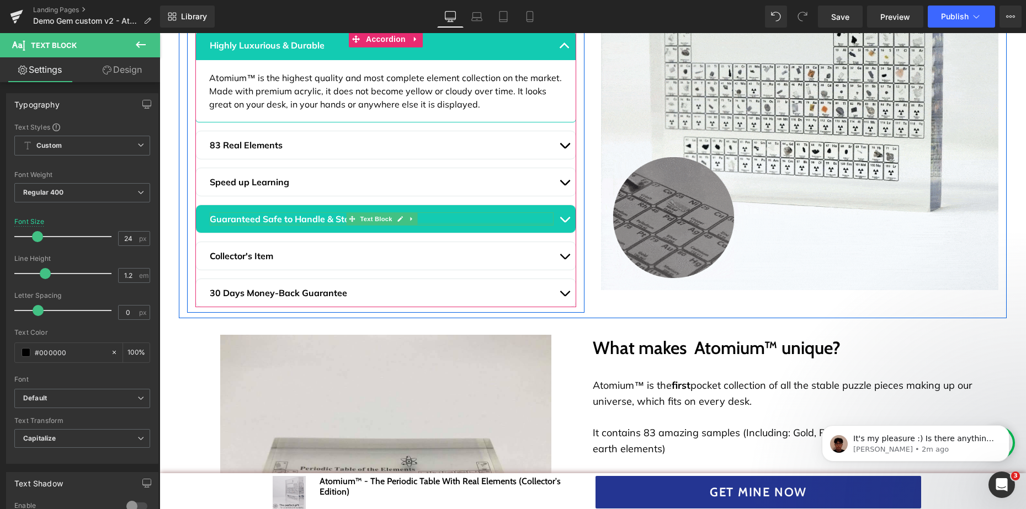
click at [535, 223] on div at bounding box center [382, 224] width 344 height 3
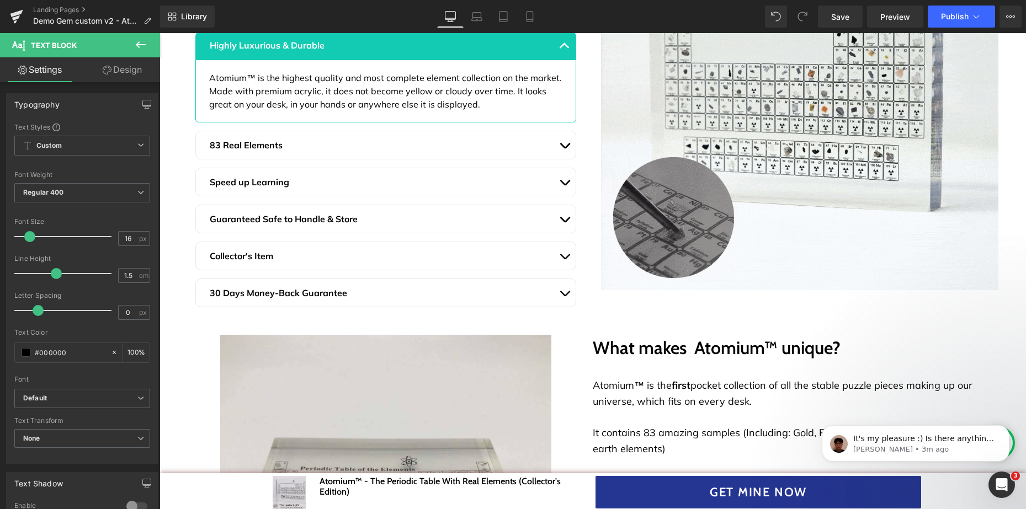
click at [138, 46] on icon at bounding box center [141, 44] width 10 height 7
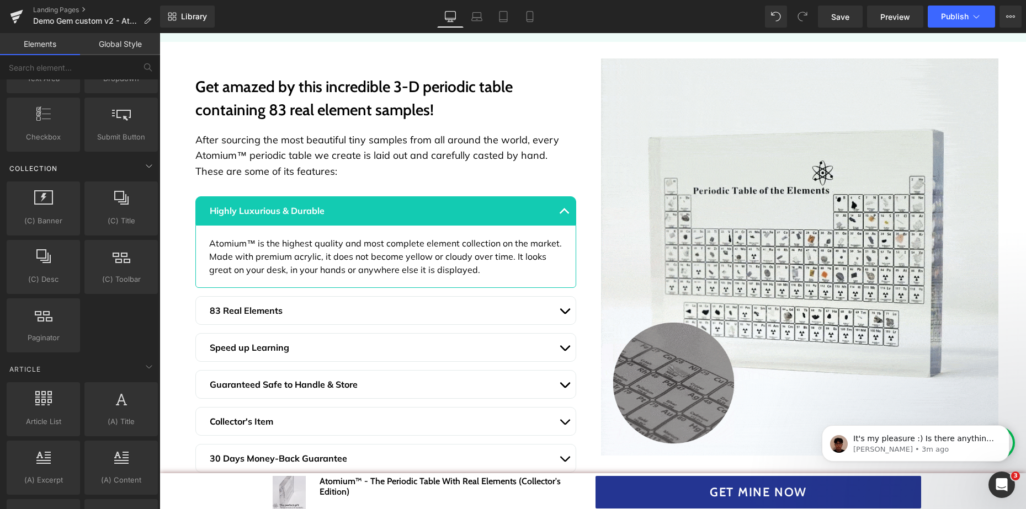
scroll to position [1946, 0]
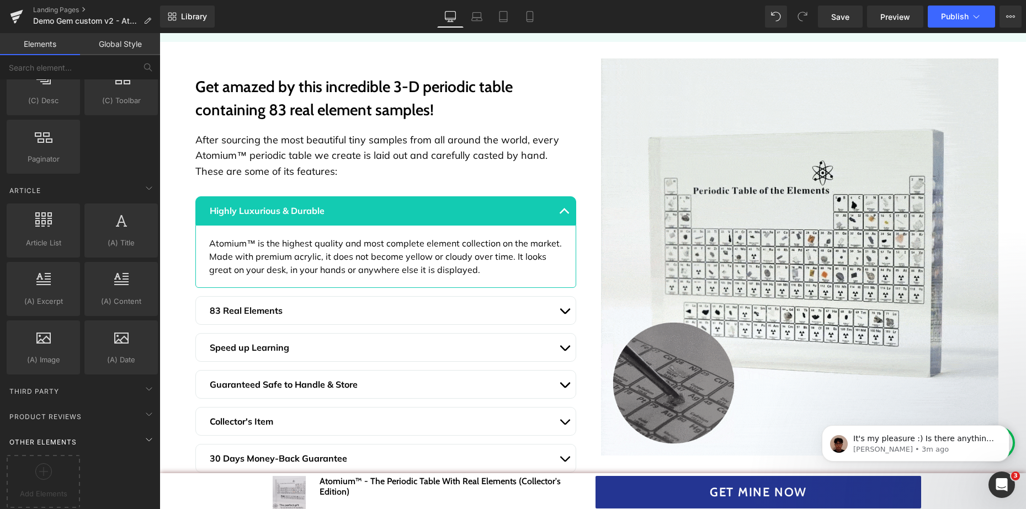
click at [108, 433] on div "Other Elements" at bounding box center [82, 442] width 156 height 22
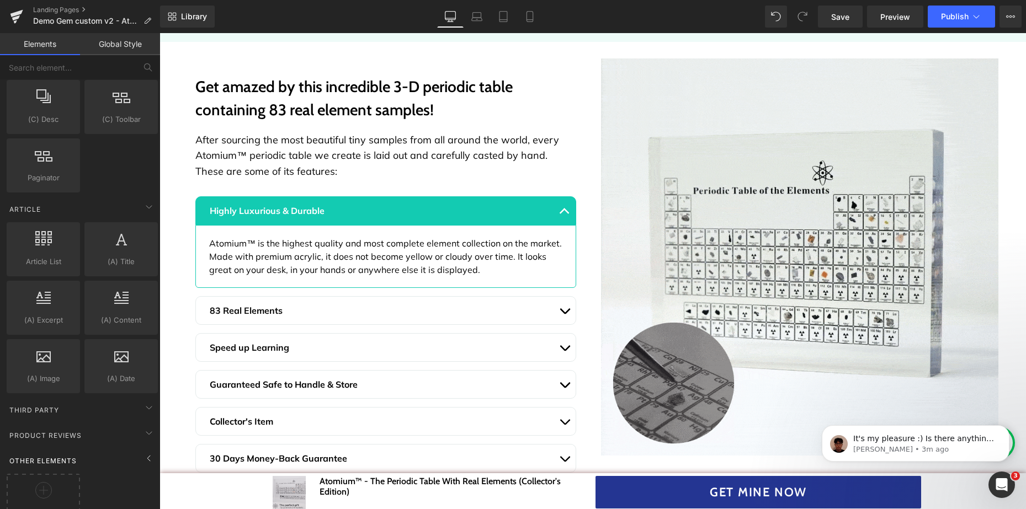
scroll to position [1889, 0]
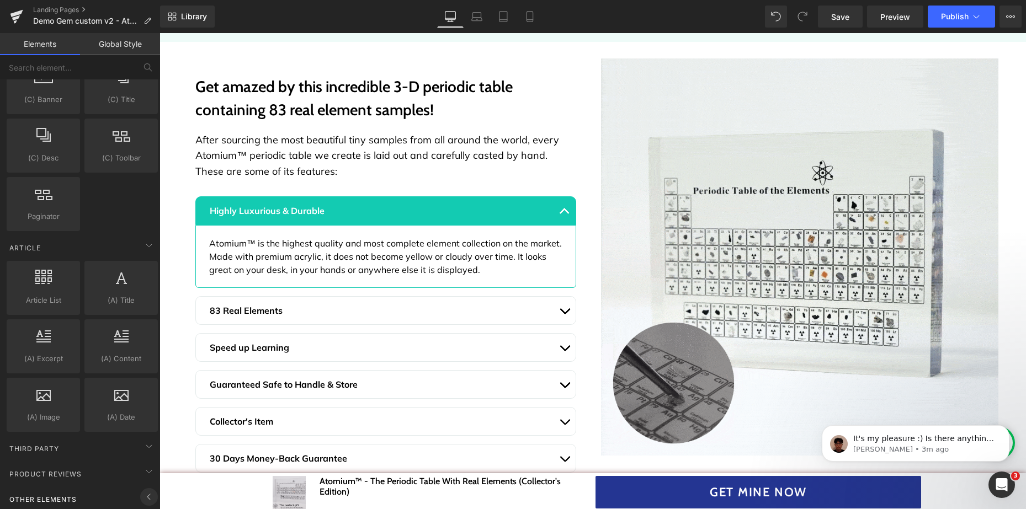
click at [143, 491] on icon at bounding box center [148, 497] width 13 height 13
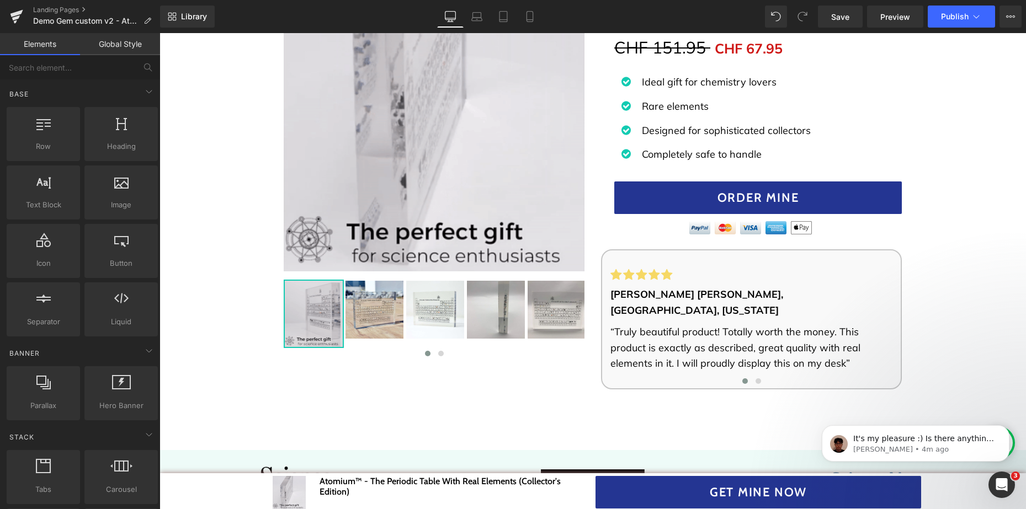
scroll to position [276, 0]
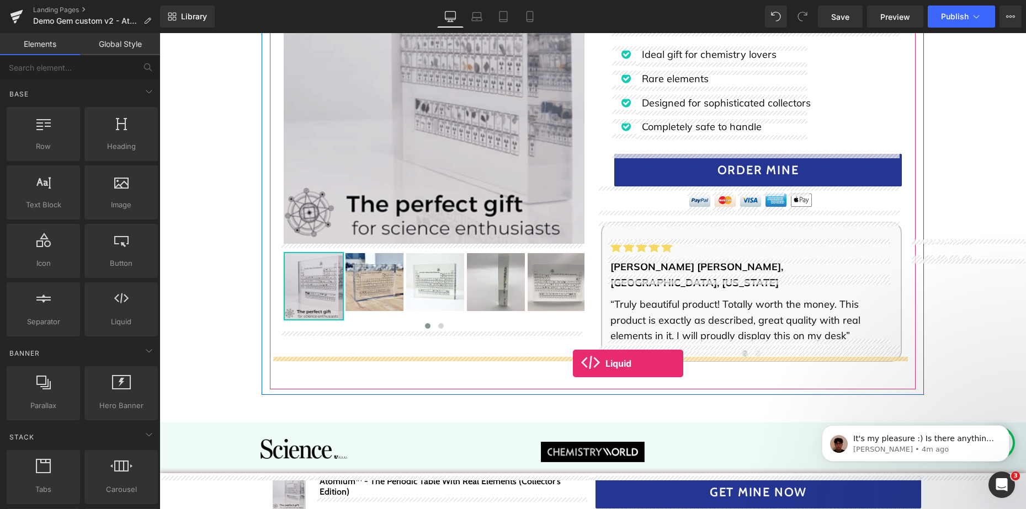
drag, startPoint x: 284, startPoint y: 348, endPoint x: 573, endPoint y: 364, distance: 289.1
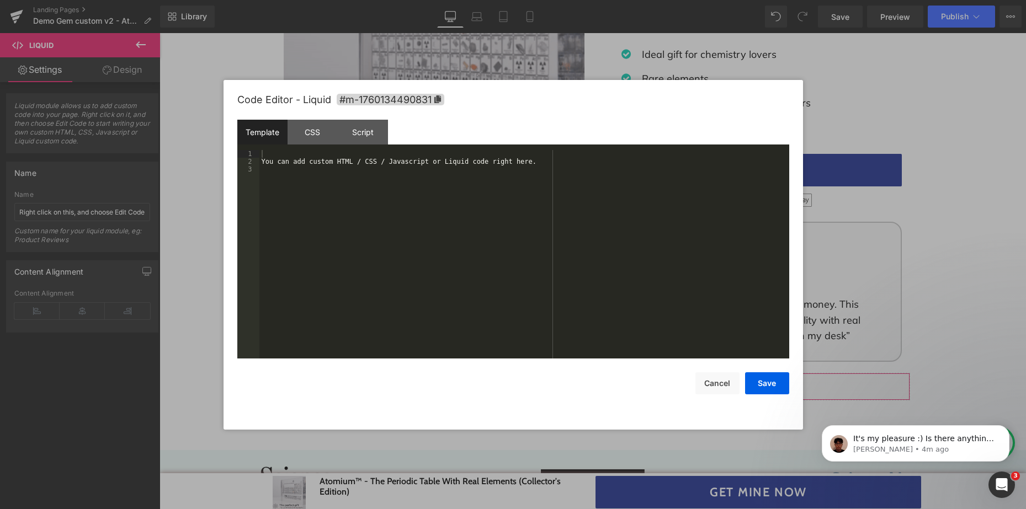
click at [582, 0] on div "Liquid You are previewing how the will restyle your page. You can not edit Elem…" at bounding box center [513, 0] width 1026 height 0
click at [328, 163] on div "You can add custom HTML / CSS / Javascript or Liquid code right here." at bounding box center [524, 262] width 530 height 224
drag, startPoint x: 533, startPoint y: 163, endPoint x: 265, endPoint y: 160, distance: 268.3
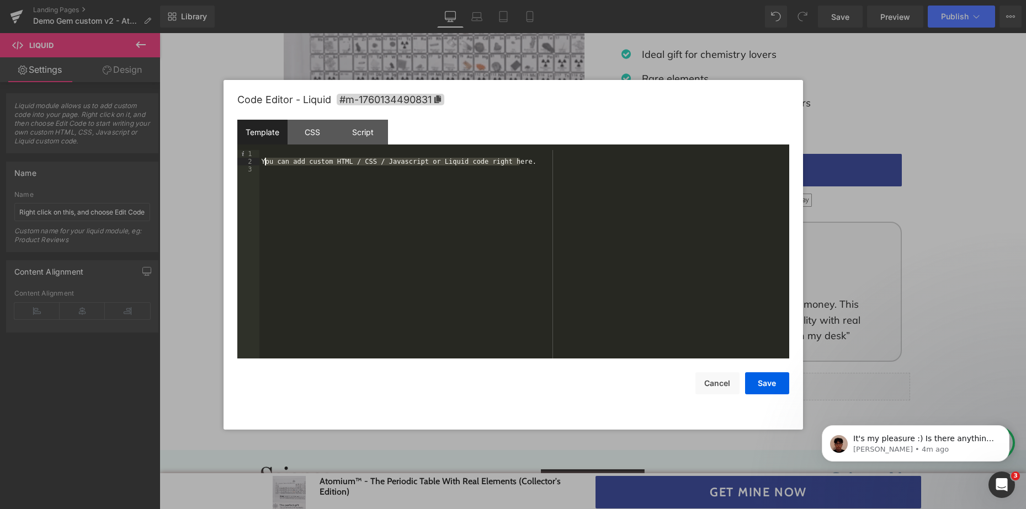
click at [265, 160] on div "You can add custom HTML / CSS / Javascript or Liquid code right here." at bounding box center [524, 262] width 530 height 224
click at [266, 156] on div at bounding box center [524, 262] width 530 height 224
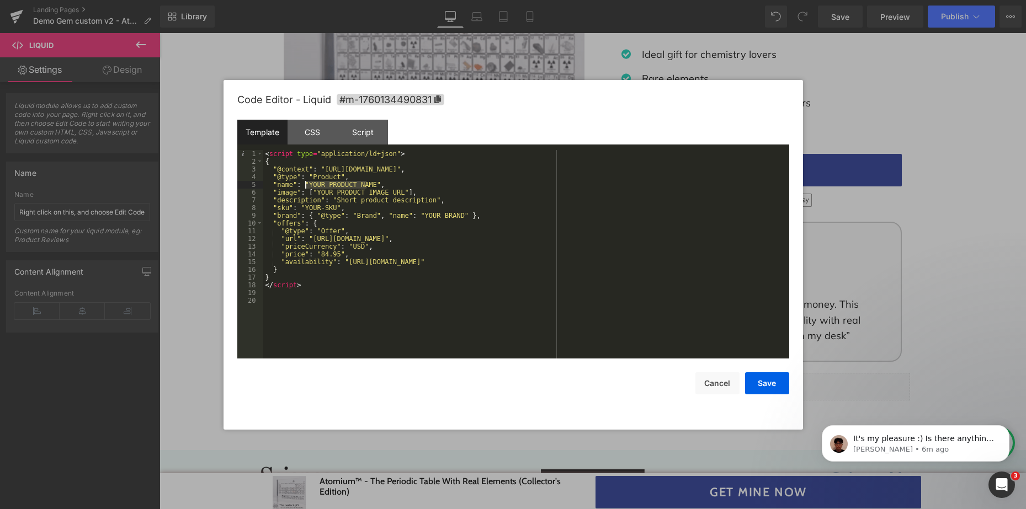
drag, startPoint x: 368, startPoint y: 182, endPoint x: 304, endPoint y: 187, distance: 63.6
click at [304, 187] on div "< script type = "application/ld+json" > { "@context" : "https://schema.org/" , …" at bounding box center [526, 262] width 526 height 224
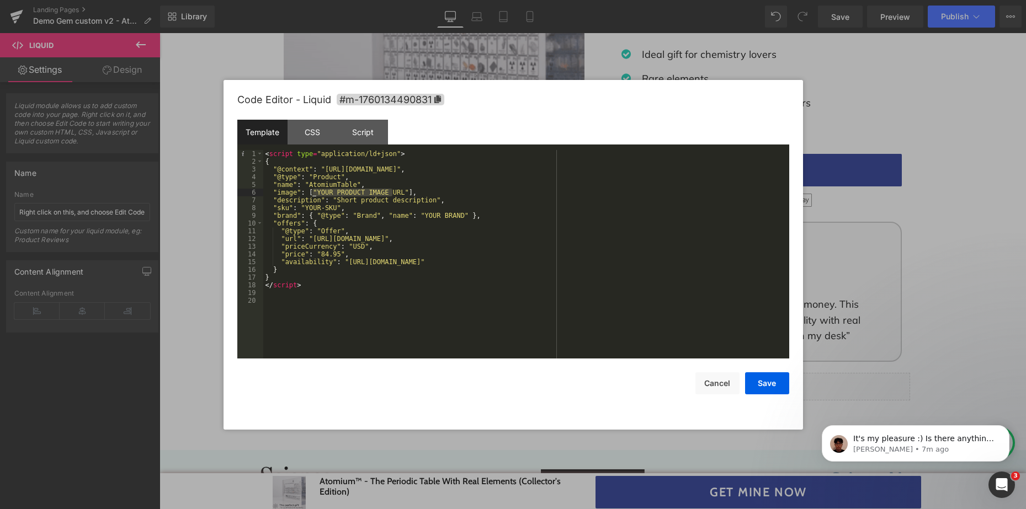
drag, startPoint x: 393, startPoint y: 190, endPoint x: 313, endPoint y: 190, distance: 80.0
click at [313, 190] on div "< script type = "application/ld+json" > { "@context" : "https://schema.org/" , …" at bounding box center [526, 262] width 526 height 224
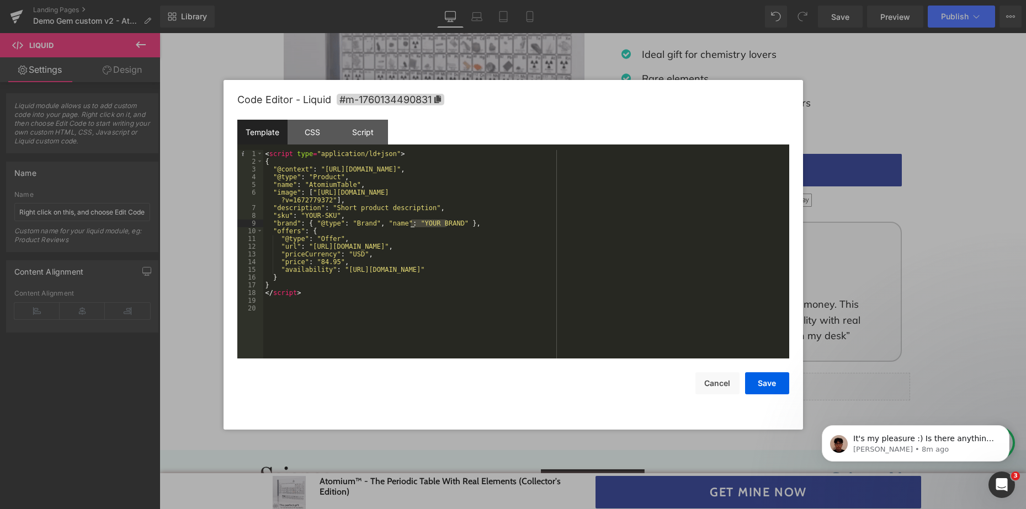
drag, startPoint x: 446, startPoint y: 223, endPoint x: 412, endPoint y: 223, distance: 34.2
click at [412, 223] on div "< script type = "application/ld+json" > { "@context" : "https://schema.org/" , …" at bounding box center [526, 262] width 526 height 224
drag, startPoint x: 490, startPoint y: 243, endPoint x: 309, endPoint y: 250, distance: 181.7
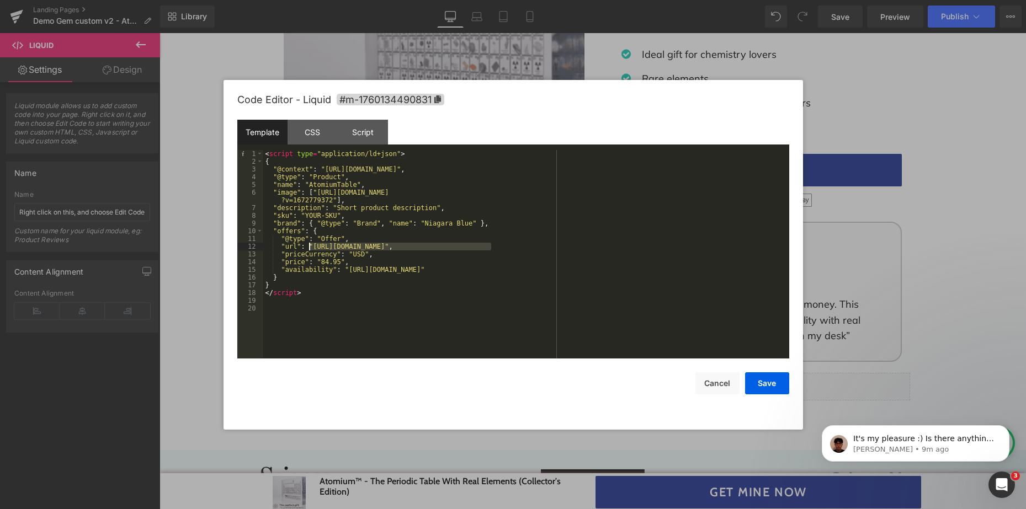
click at [309, 250] on div "< script type = "application/ld+json" > { "@context" : "https://schema.org/" , …" at bounding box center [526, 262] width 526 height 224
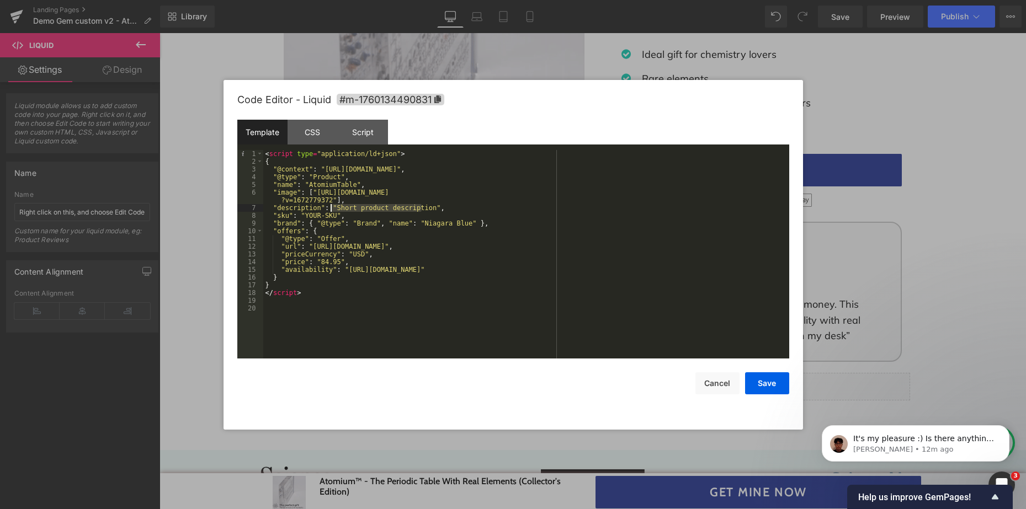
drag, startPoint x: 422, startPoint y: 206, endPoint x: 332, endPoint y: 206, distance: 89.4
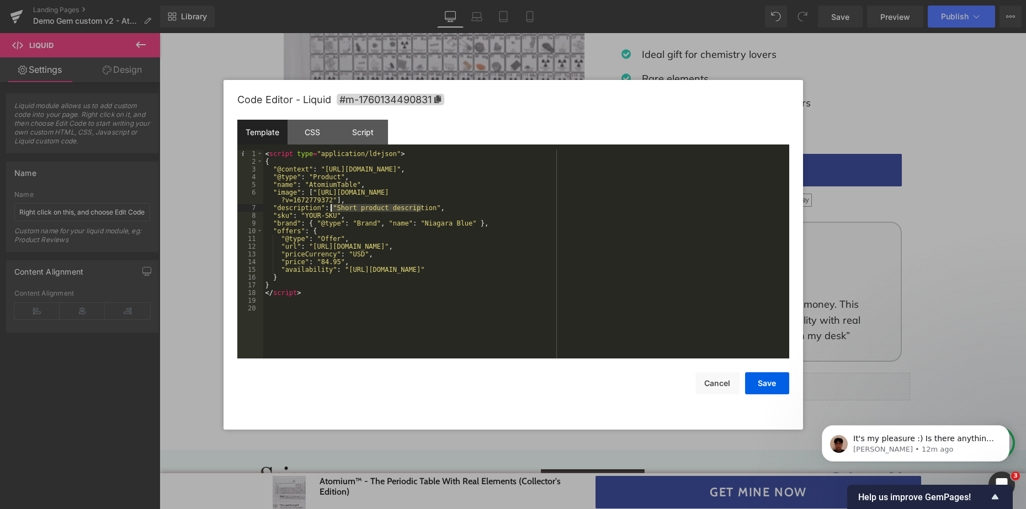
click at [332, 206] on div "< script type = "application/ld+json" > { "@context" : "https://schema.org/" , …" at bounding box center [526, 262] width 526 height 224
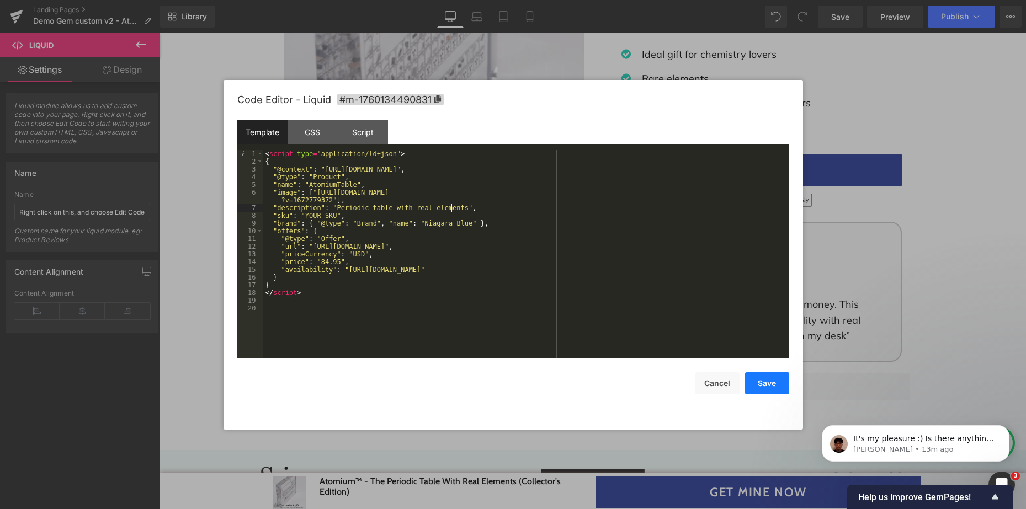
click at [778, 380] on button "Save" at bounding box center [767, 384] width 44 height 22
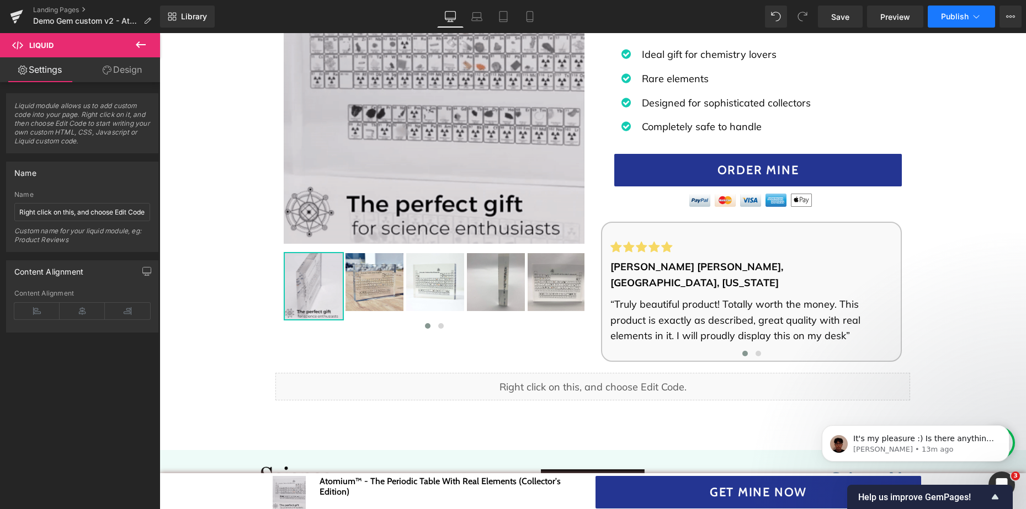
click at [952, 18] on span "Publish" at bounding box center [955, 16] width 28 height 9
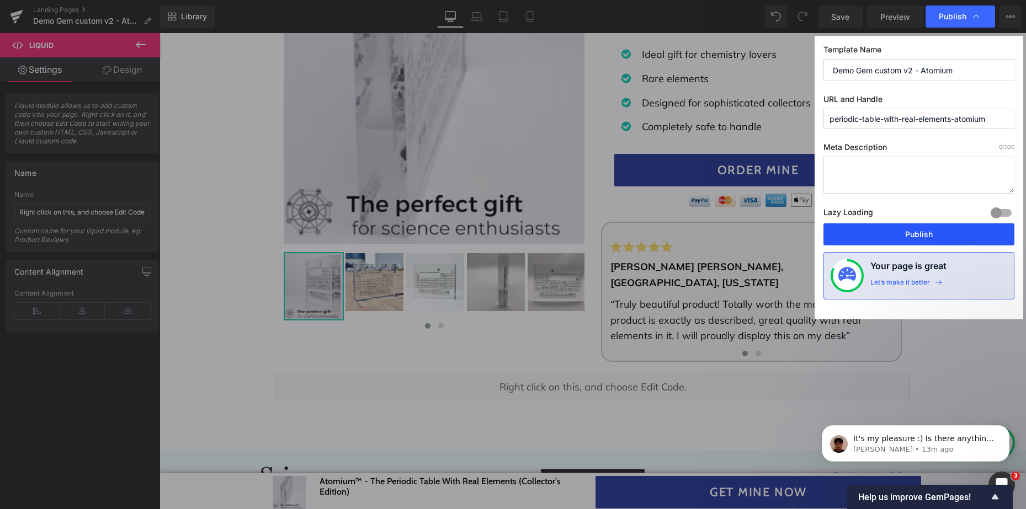
click at [906, 238] on button "Publish" at bounding box center [919, 235] width 191 height 22
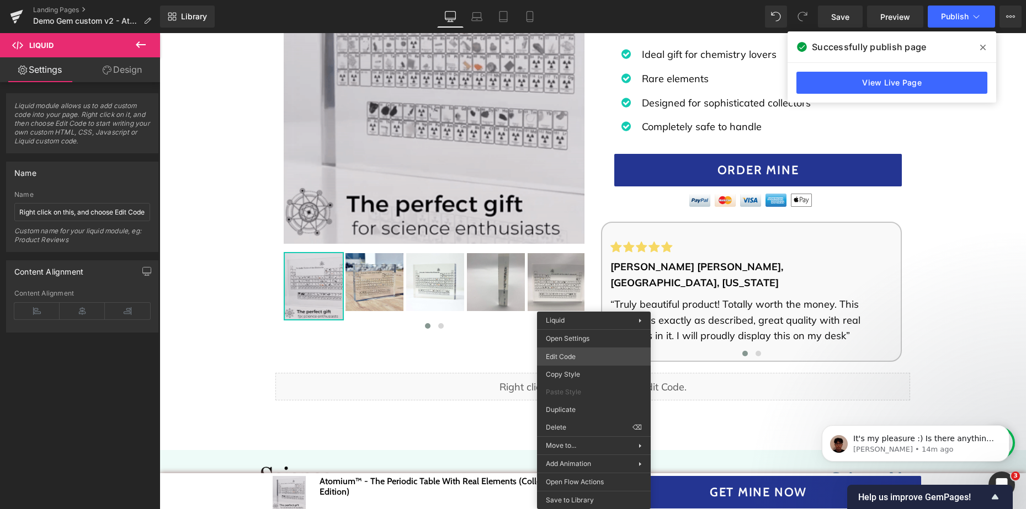
click at [582, 0] on div "Liquid You are previewing how the will restyle your page. You can not edit Elem…" at bounding box center [513, 0] width 1026 height 0
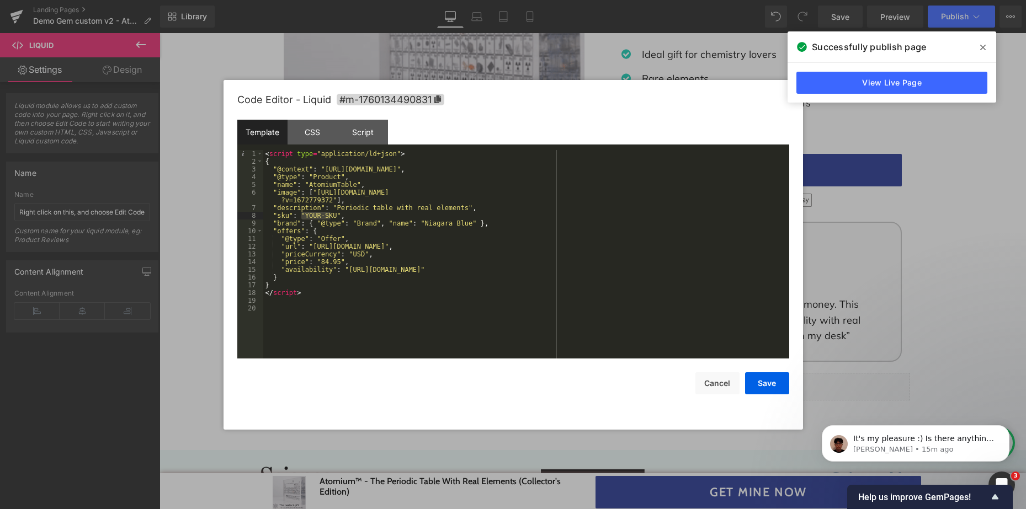
drag, startPoint x: 331, startPoint y: 216, endPoint x: 300, endPoint y: 216, distance: 30.9
click at [300, 216] on div "< script type = "application/ld+json" > { "@context" : "https://schema.org/" , …" at bounding box center [526, 262] width 526 height 224
click at [766, 380] on button "Save" at bounding box center [767, 384] width 44 height 22
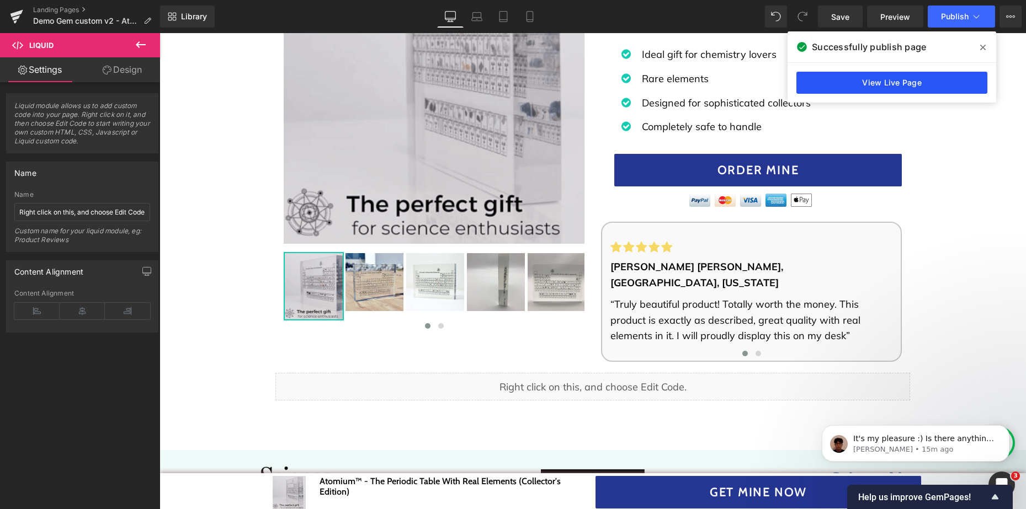
click at [942, 78] on link "View Live Page" at bounding box center [892, 83] width 191 height 22
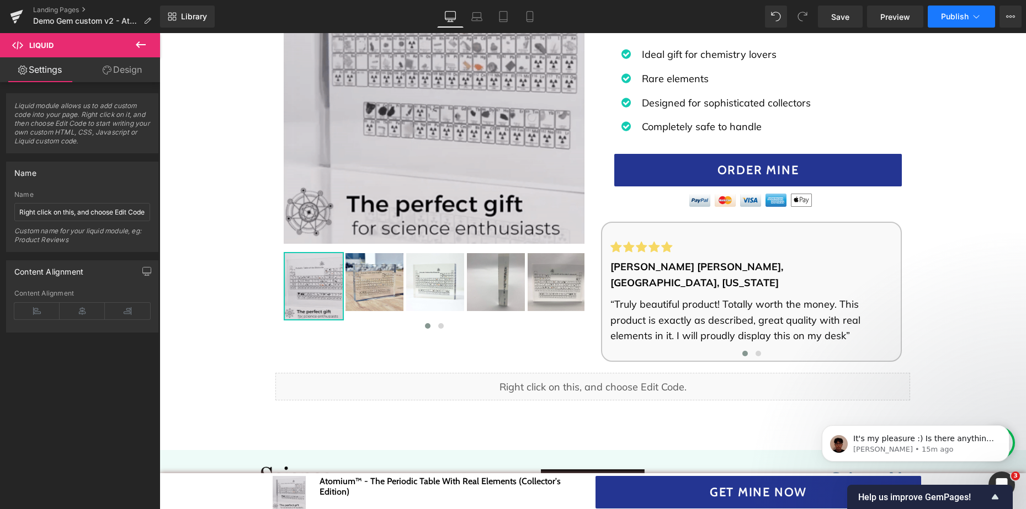
click at [977, 15] on icon at bounding box center [976, 16] width 11 height 11
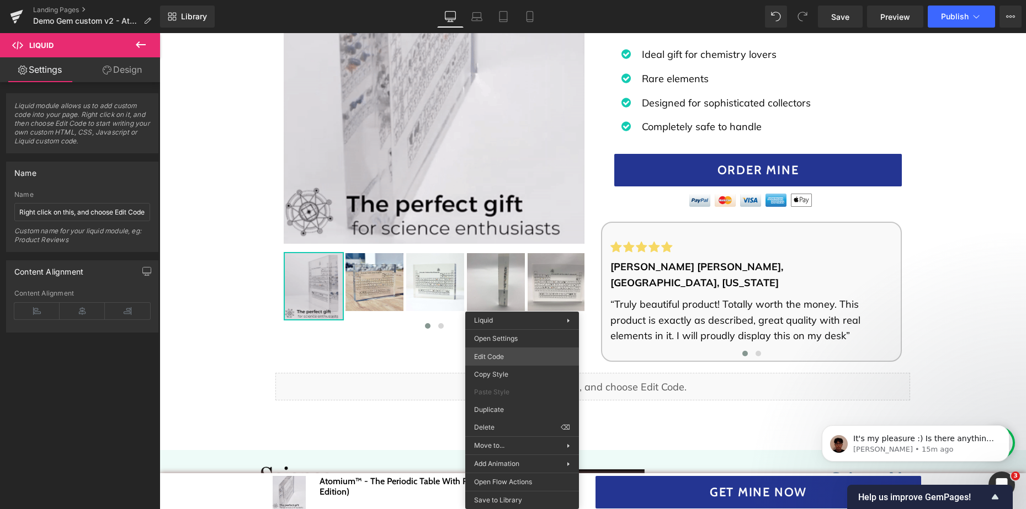
click at [507, 0] on div "Liquid You are previewing how the will restyle your page. You can not edit Elem…" at bounding box center [513, 0] width 1026 height 0
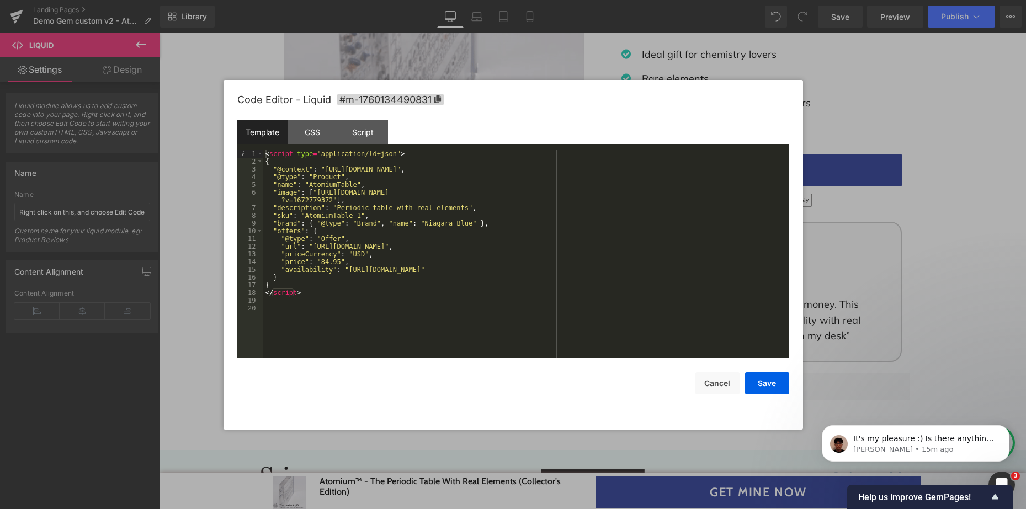
drag, startPoint x: 900, startPoint y: 366, endPoint x: 746, endPoint y: 303, distance: 166.9
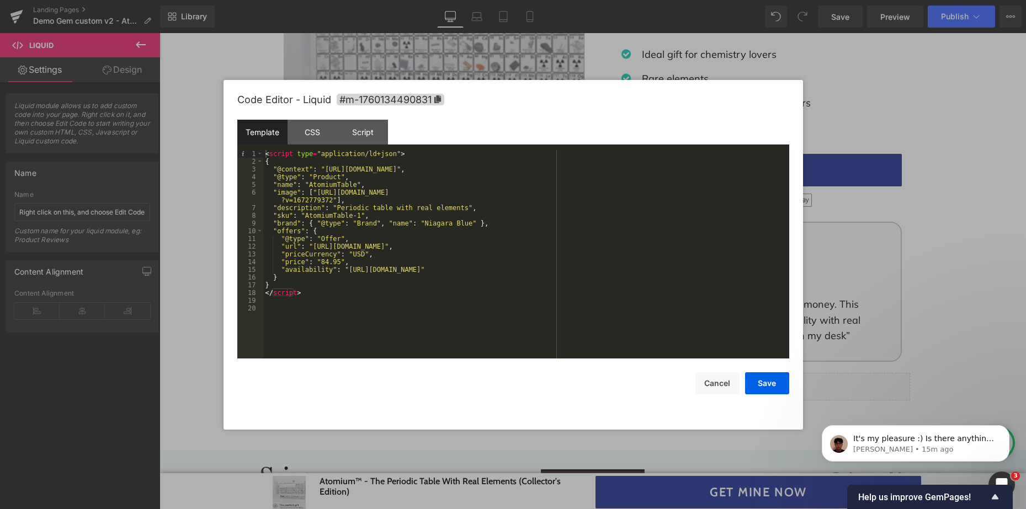
click at [900, 366] on div at bounding box center [513, 254] width 1026 height 509
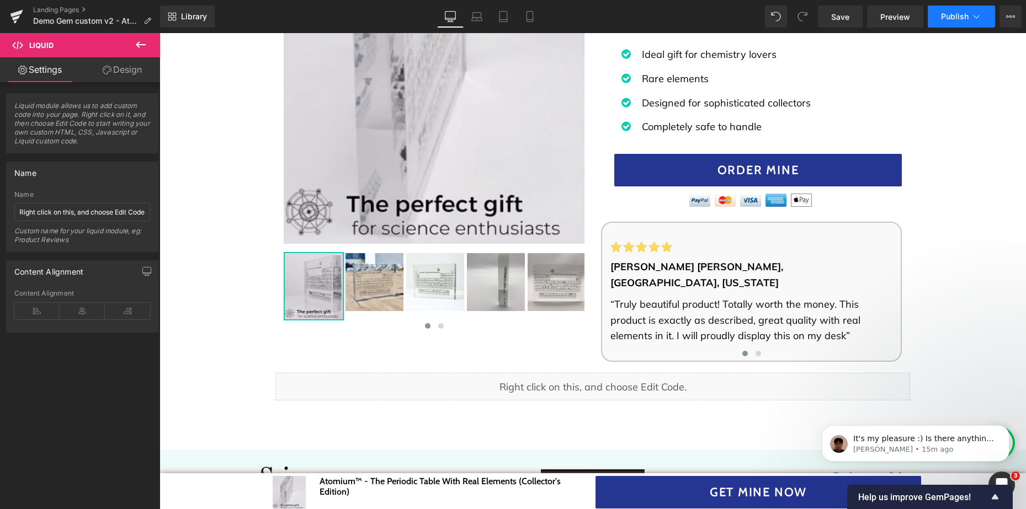
click at [978, 21] on icon at bounding box center [976, 16] width 11 height 11
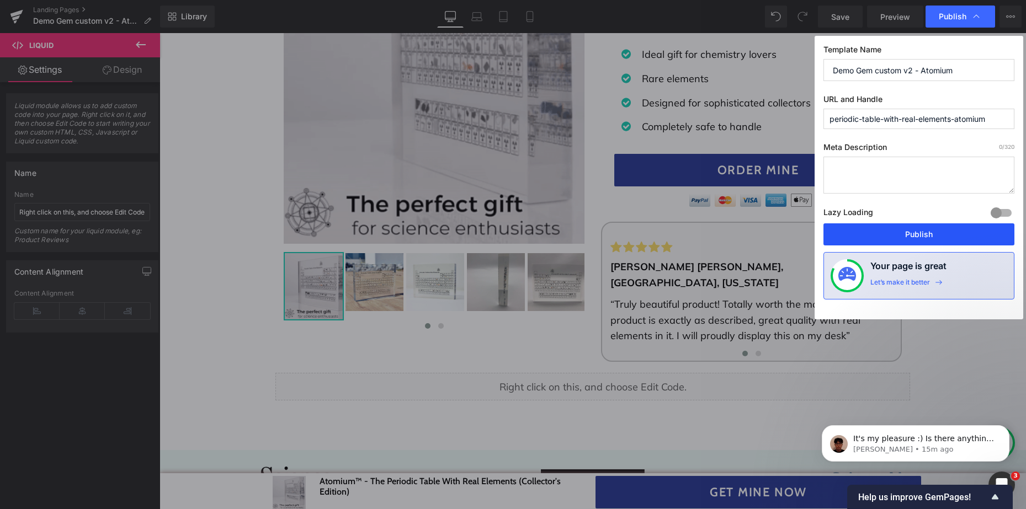
click at [900, 236] on button "Publish" at bounding box center [919, 235] width 191 height 22
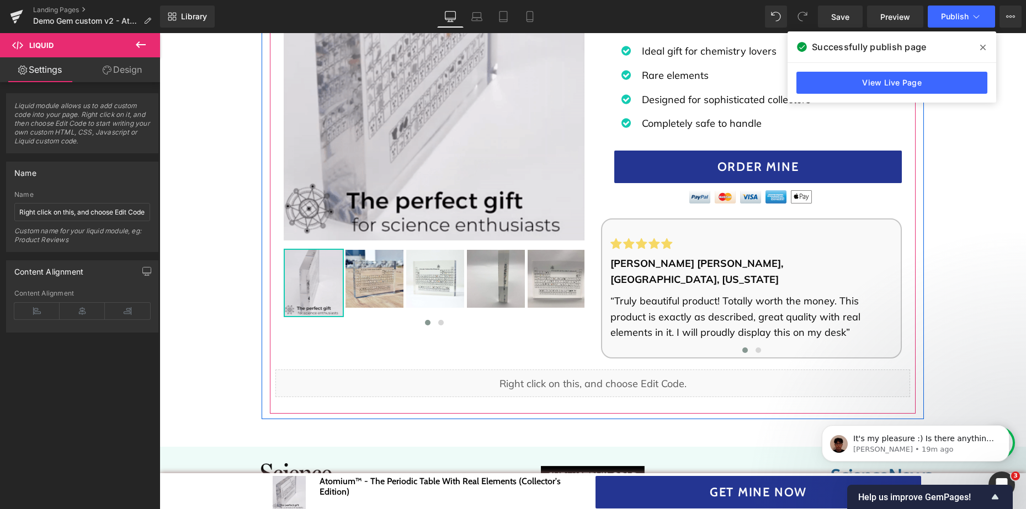
scroll to position [386, 0]
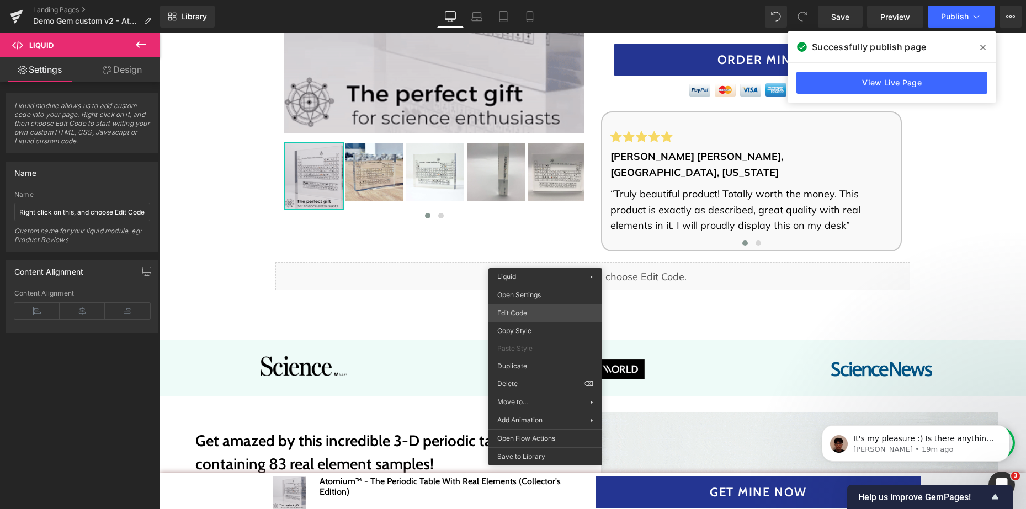
click at [527, 0] on div "Liquid You are previewing how the will restyle your page. You can not edit Elem…" at bounding box center [513, 0] width 1026 height 0
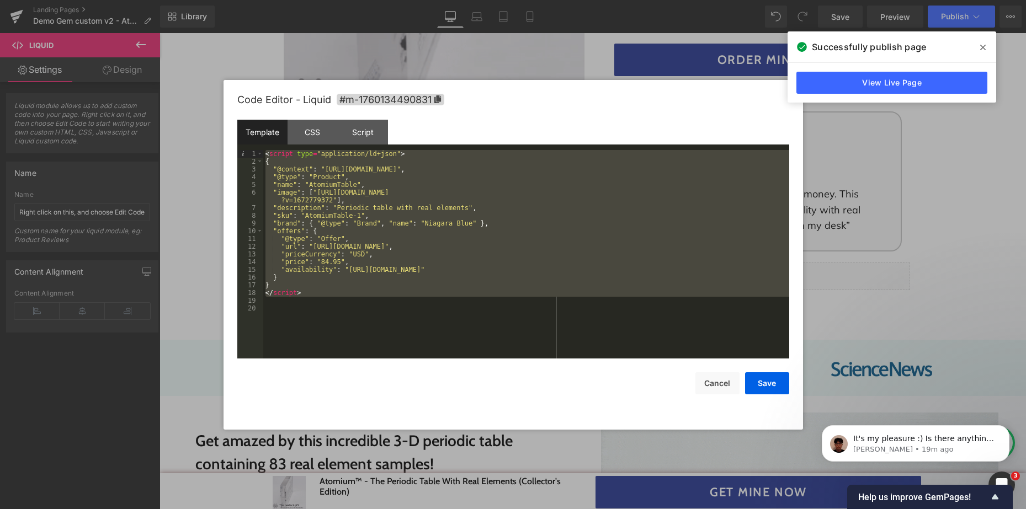
drag, startPoint x: 327, startPoint y: 299, endPoint x: 254, endPoint y: 154, distance: 162.2
click at [254, 154] on pre "1 2 3 4 5 6 7 8 9 10 11 12 13 14 15 16 17 18 19 20 < script type = "application…" at bounding box center [513, 254] width 552 height 209
click at [194, 363] on div at bounding box center [513, 254] width 1026 height 509
